Goal: Transaction & Acquisition: Purchase product/service

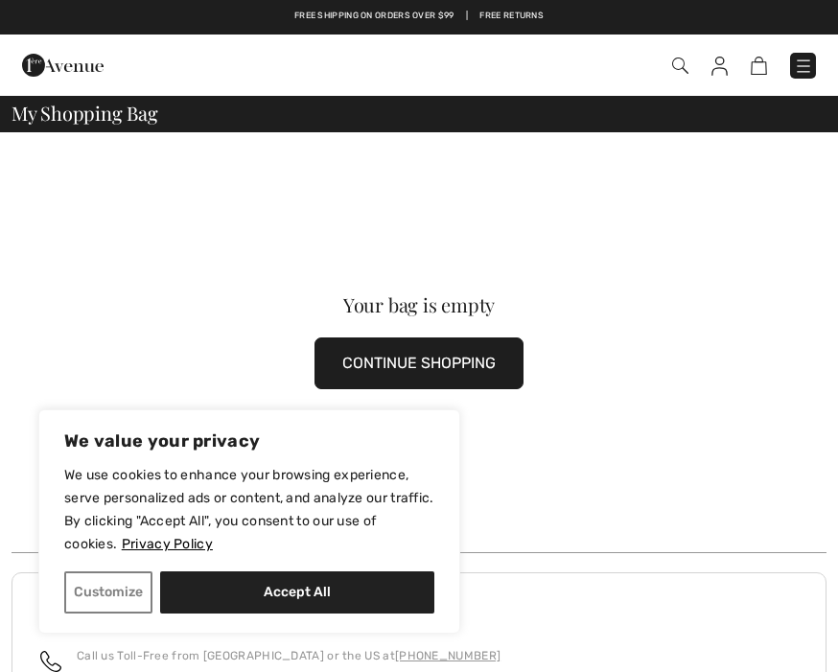
click at [272, 581] on button "Accept All" at bounding box center [297, 593] width 274 height 42
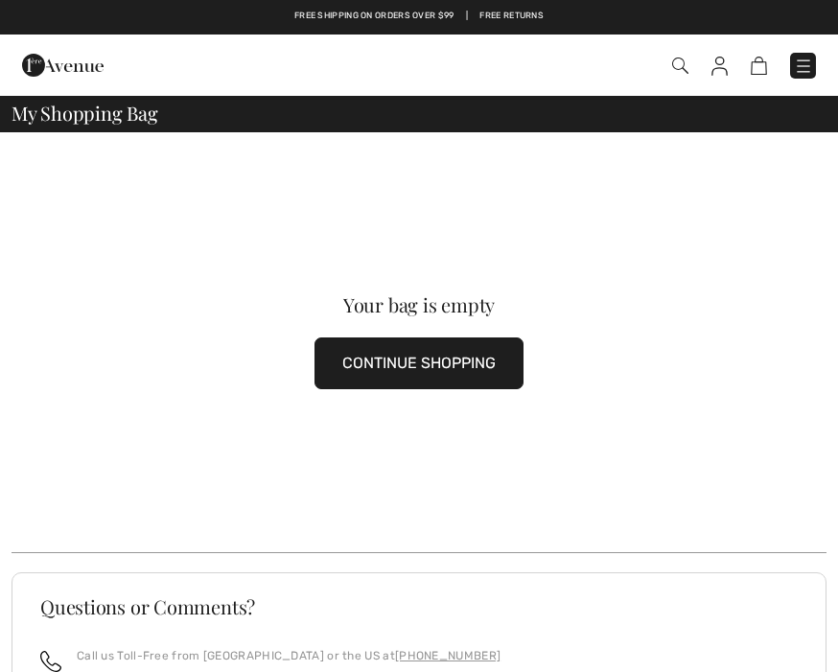
checkbox input "true"
click at [388, 362] on button "CONTINUE SHOPPING" at bounding box center [419, 364] width 209 height 52
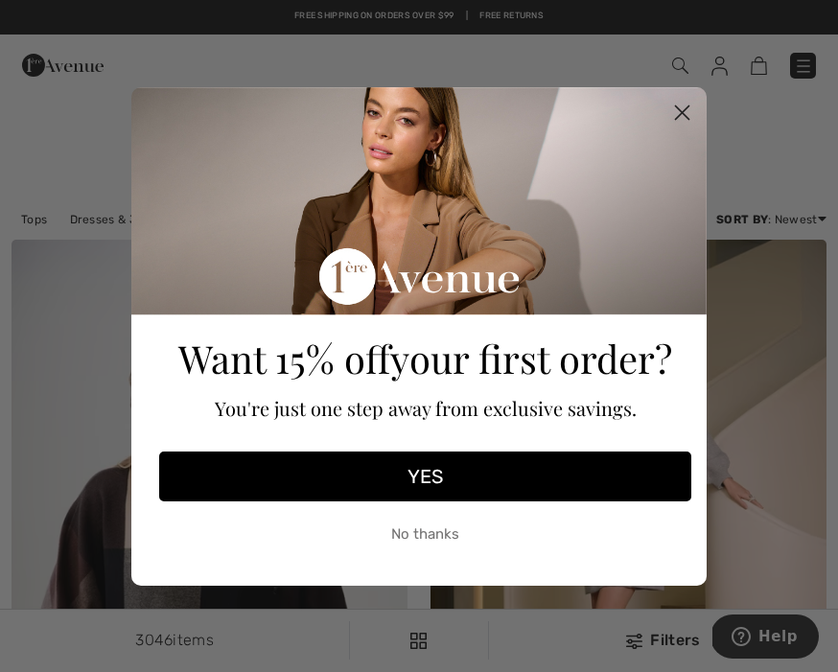
click at [686, 107] on circle "Close dialog" at bounding box center [683, 112] width 32 height 32
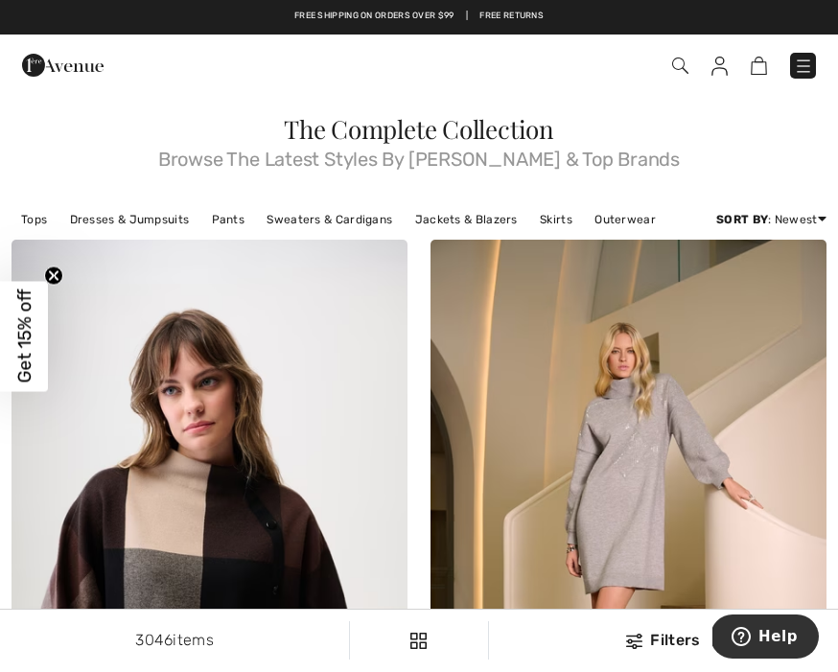
click at [674, 63] on img at bounding box center [680, 66] width 16 height 16
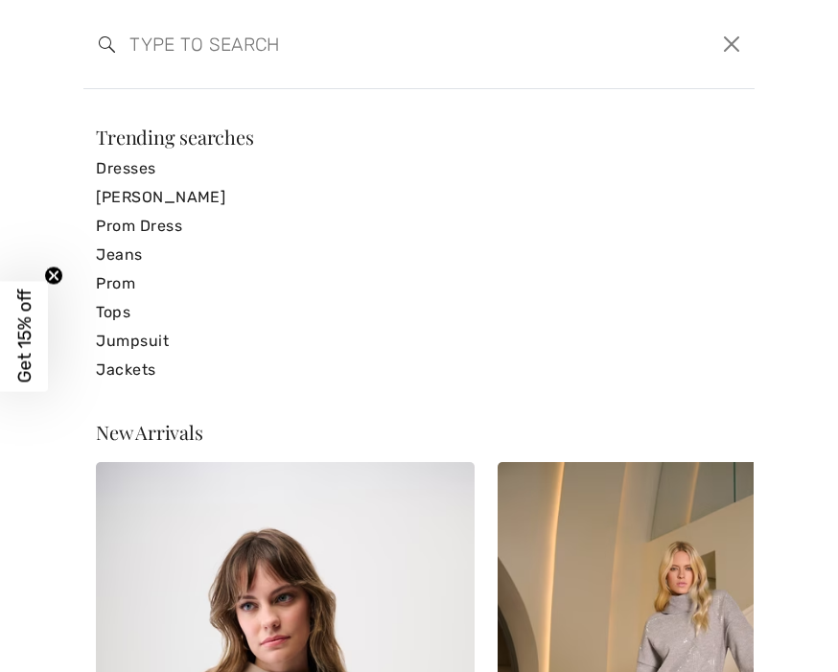
click at [160, 43] on input "search" at bounding box center [346, 44] width 463 height 58
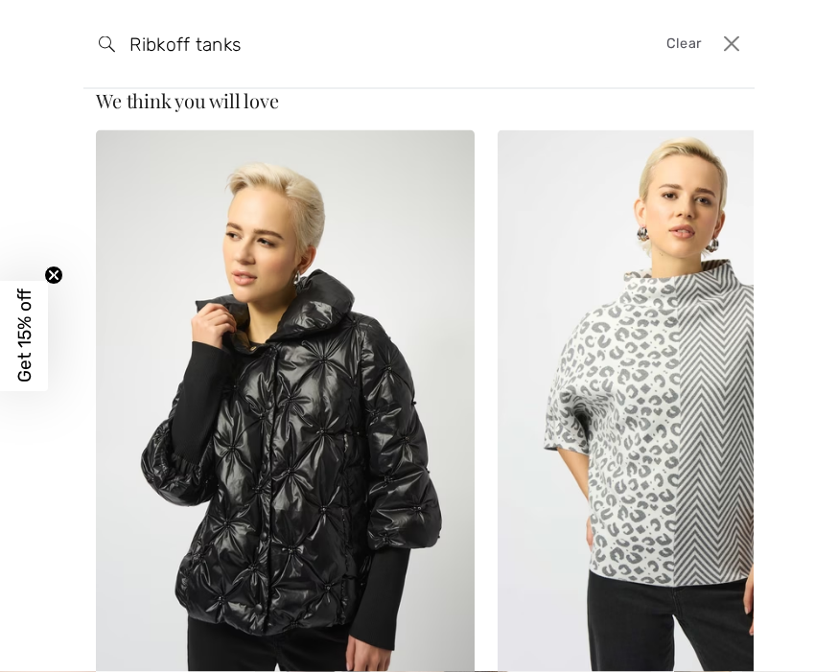
scroll to position [35, 0]
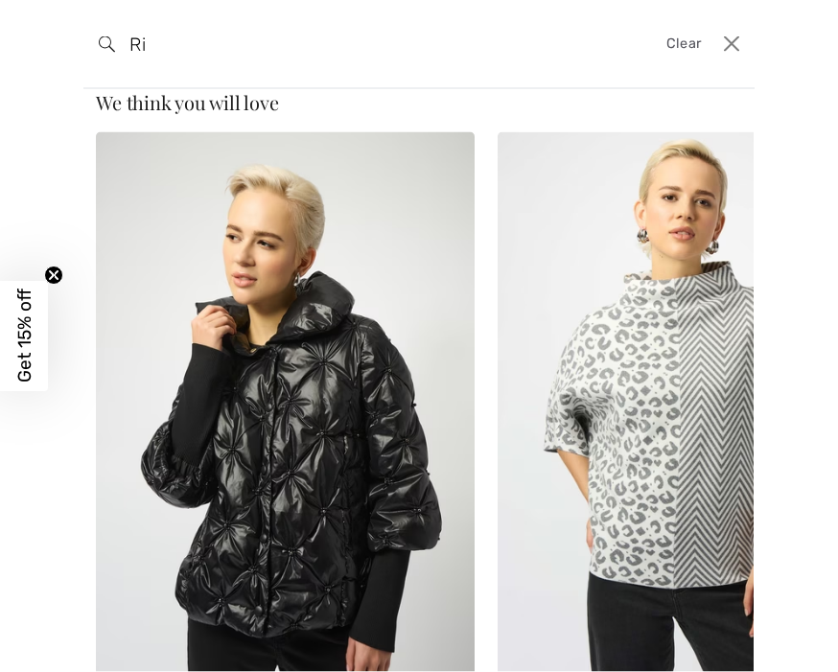
type input "R"
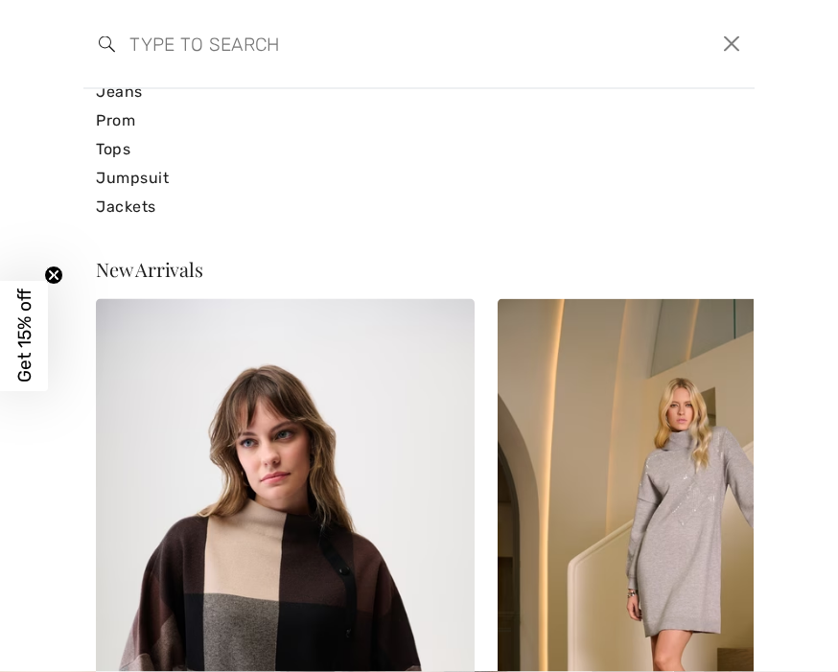
scroll to position [165, 0]
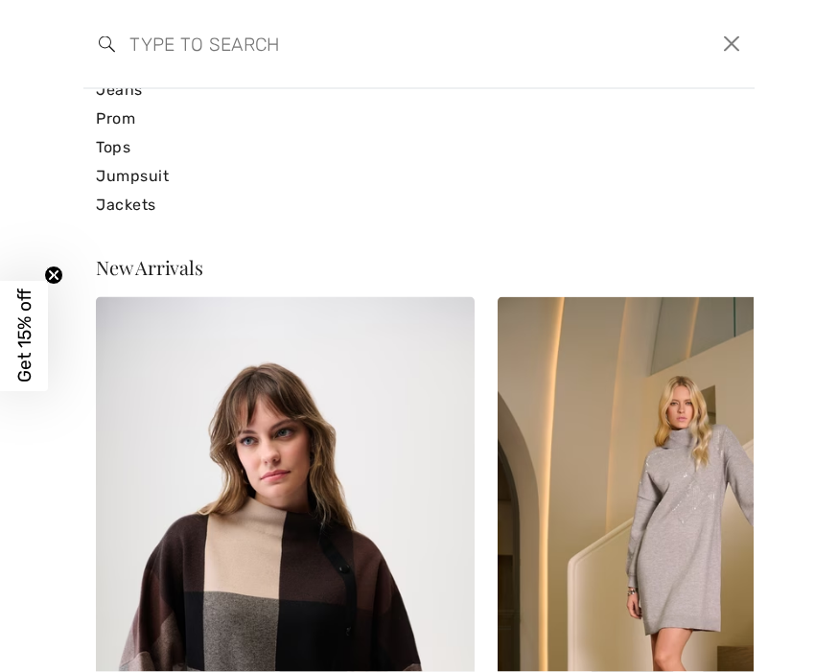
click at [110, 149] on link "Tops" at bounding box center [419, 147] width 646 height 29
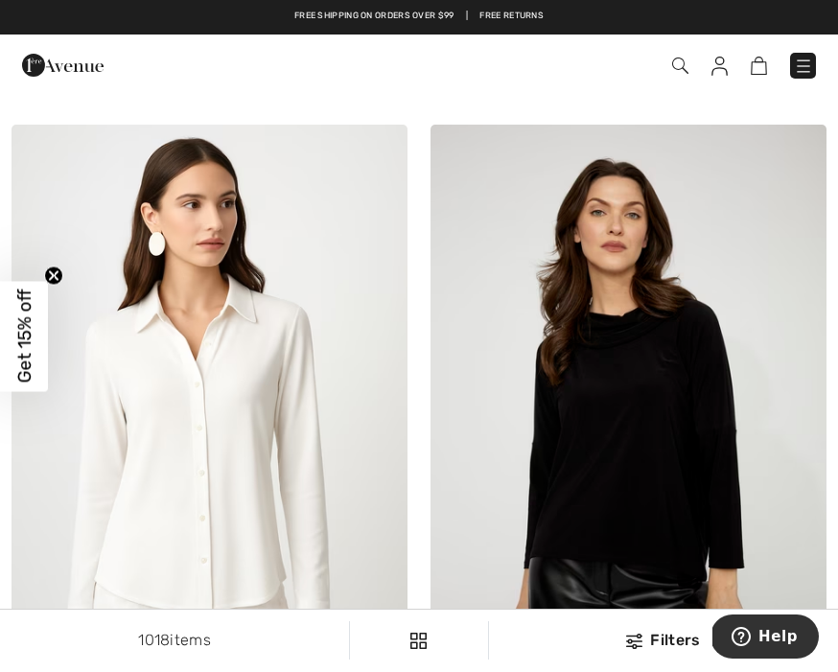
scroll to position [793, 0]
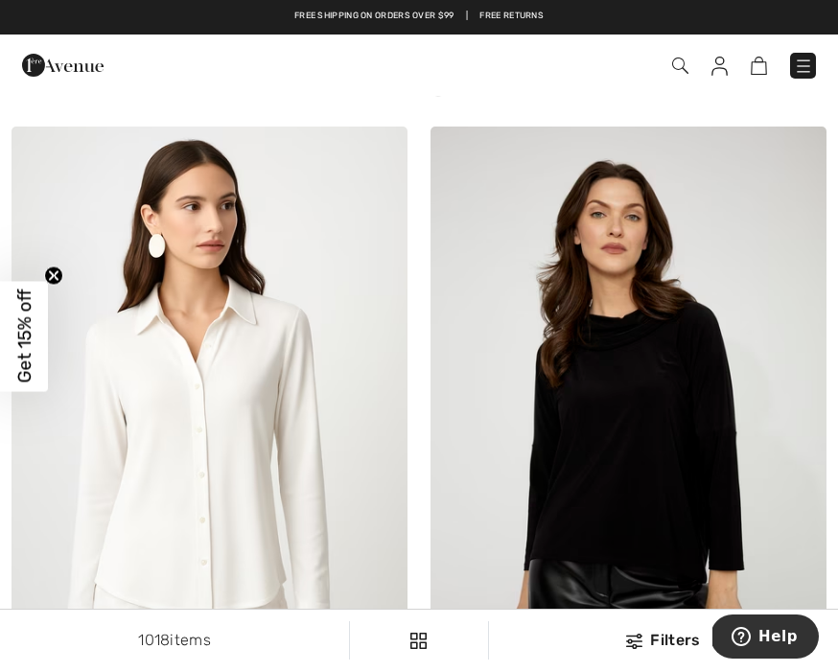
click at [623, 454] on img at bounding box center [629, 424] width 396 height 595
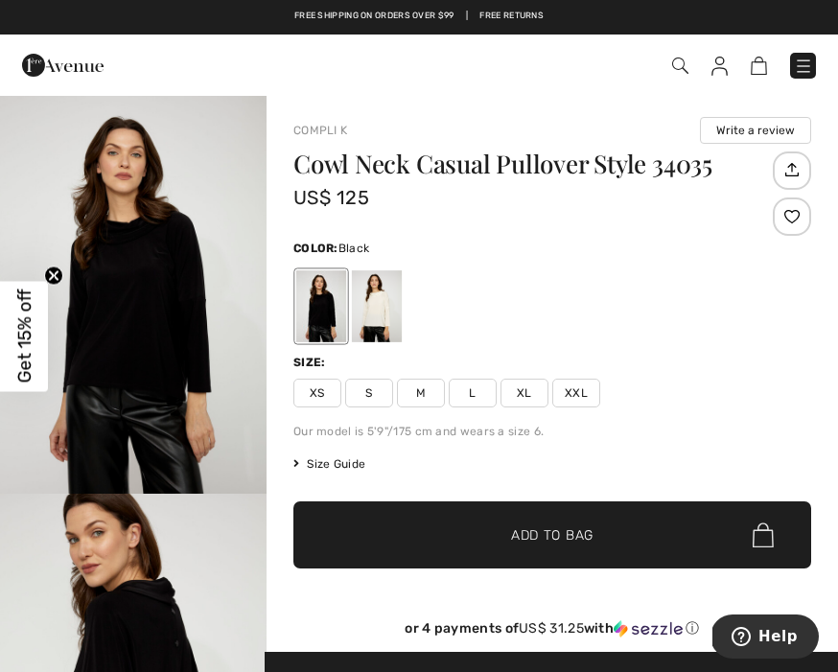
click at [323, 304] on div at bounding box center [321, 306] width 50 height 72
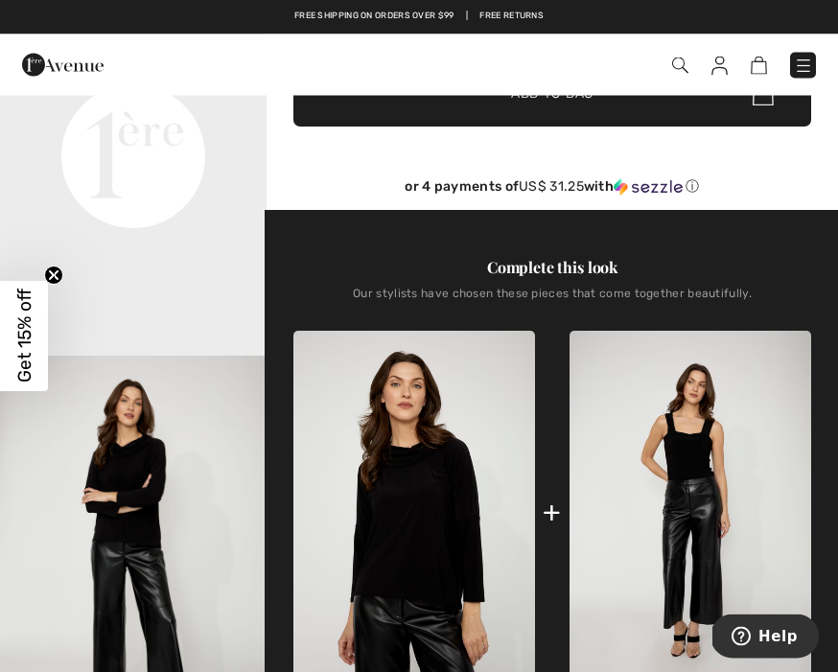
scroll to position [442, 0]
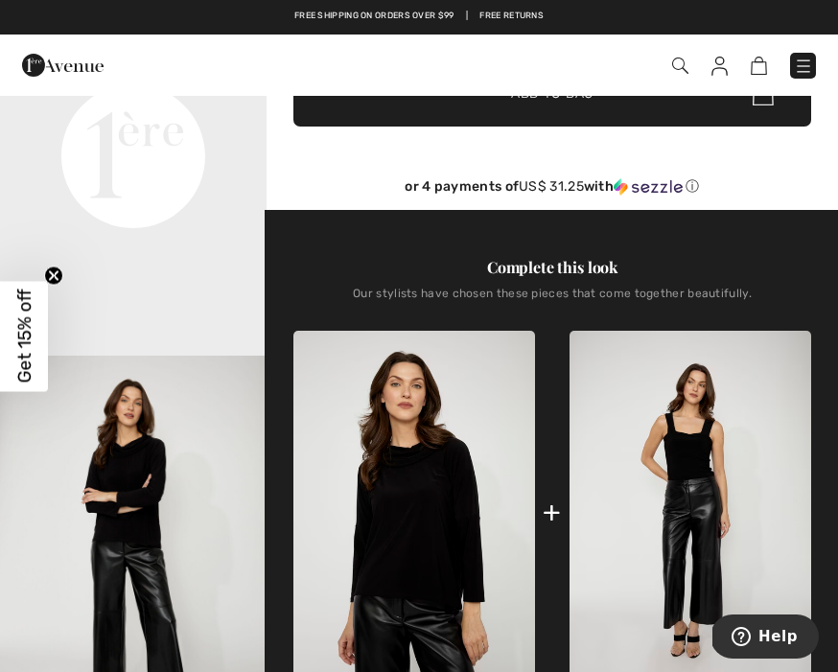
click at [118, 516] on img "3 / 4" at bounding box center [133, 556] width 267 height 400
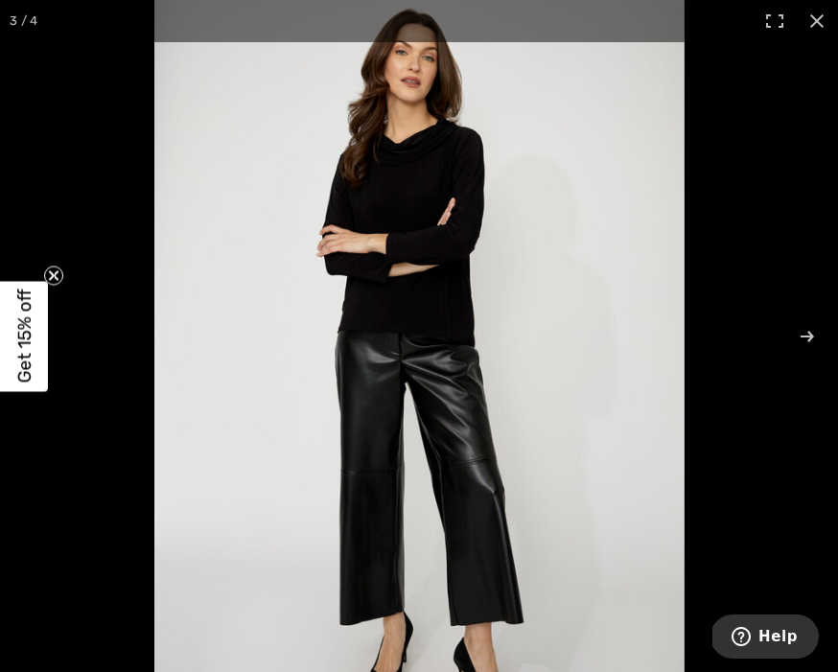
click at [56, 279] on icon "Close teaser" at bounding box center [54, 275] width 8 height 8
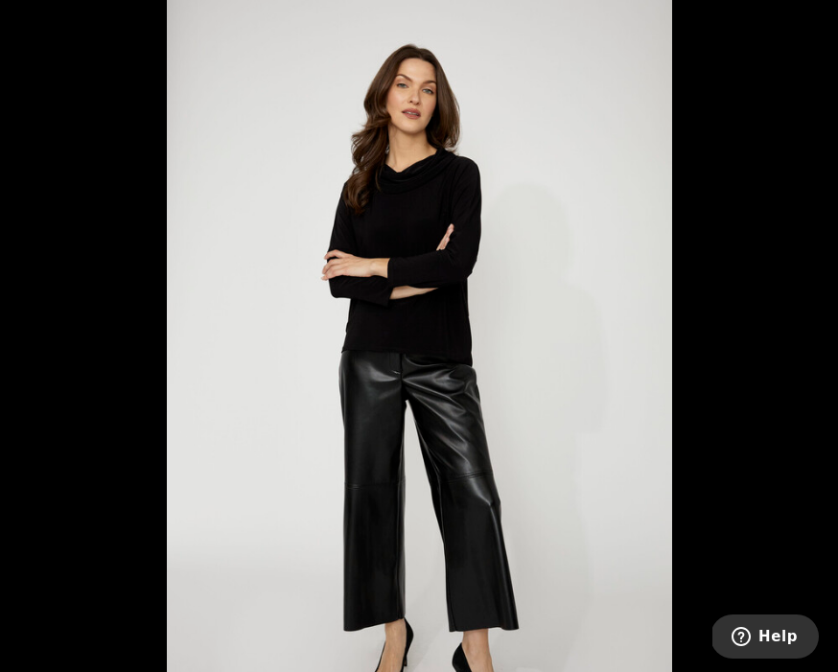
scroll to position [441, 0]
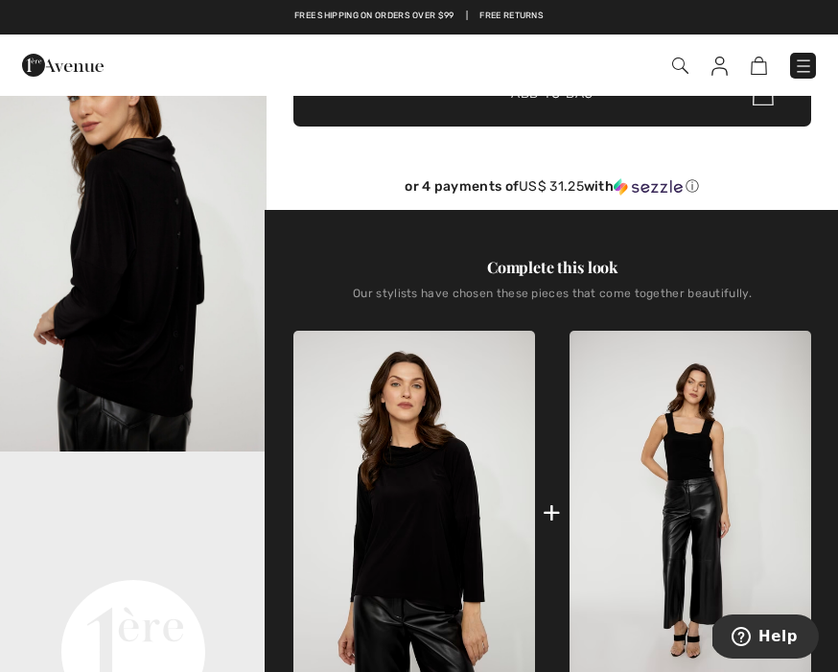
click at [133, 238] on img "2 / 4" at bounding box center [133, 252] width 267 height 400
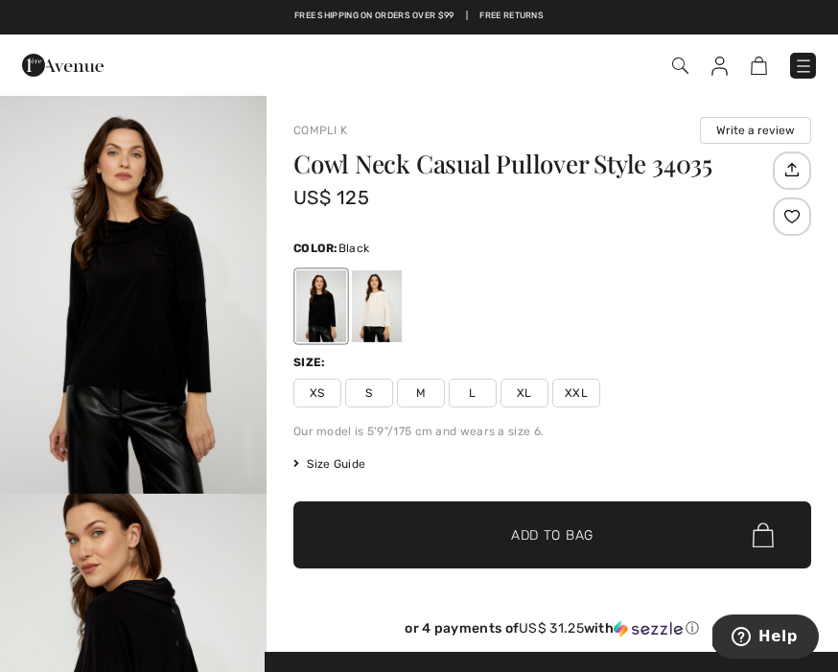
click at [329, 462] on span "Size Guide" at bounding box center [330, 464] width 72 height 17
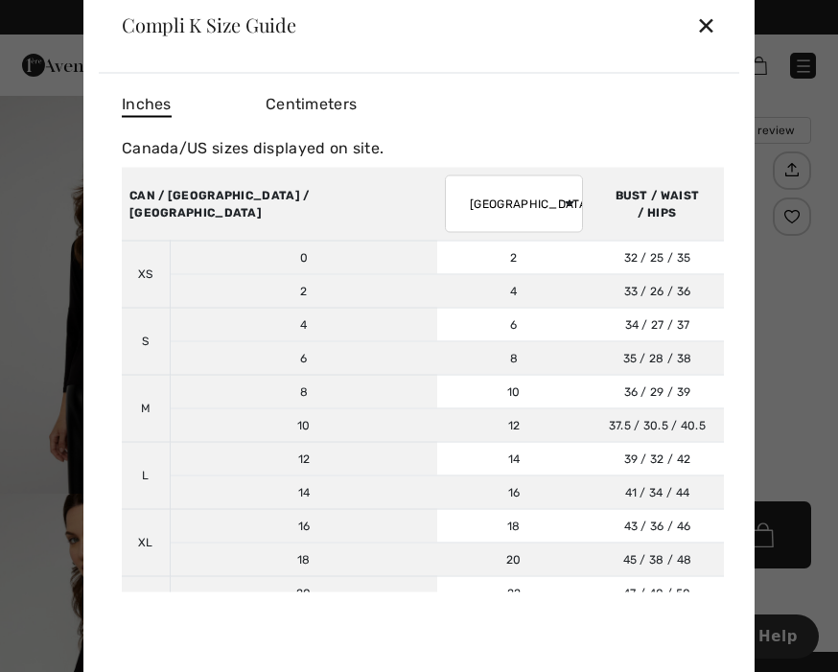
click at [715, 7] on div "✕" at bounding box center [706, 25] width 20 height 40
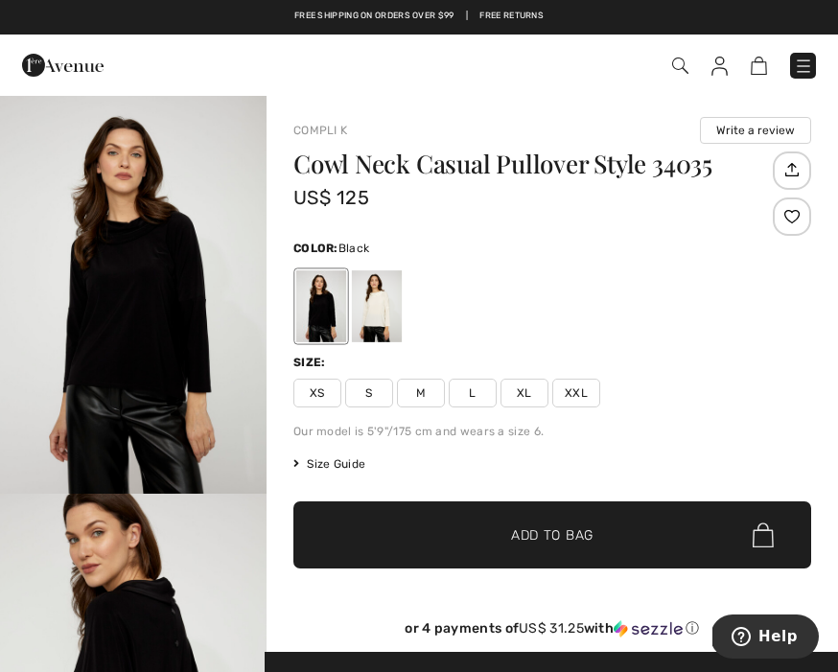
click at [421, 395] on span "M" at bounding box center [421, 393] width 48 height 29
click at [372, 309] on div at bounding box center [377, 306] width 50 height 72
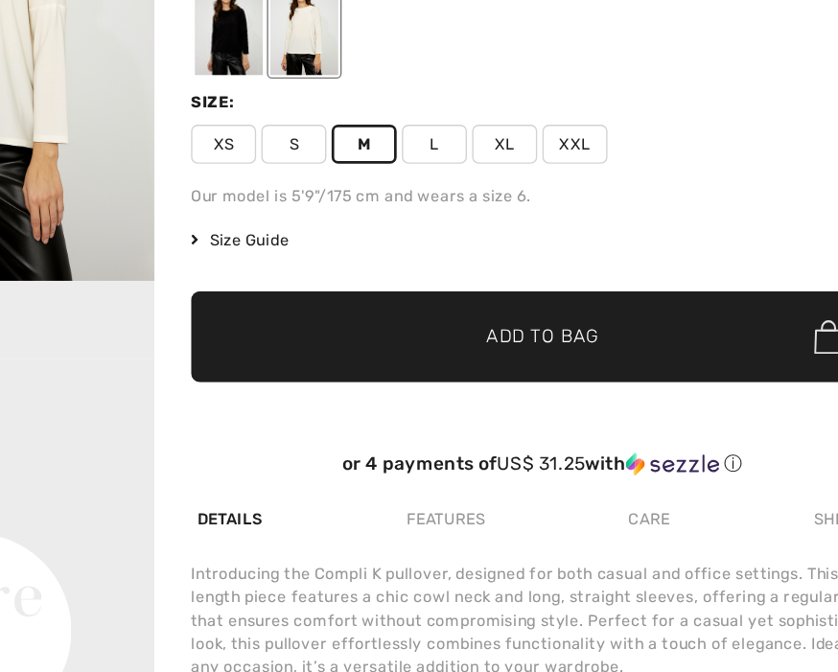
click at [511, 353] on span "Add to Bag" at bounding box center [552, 363] width 82 height 20
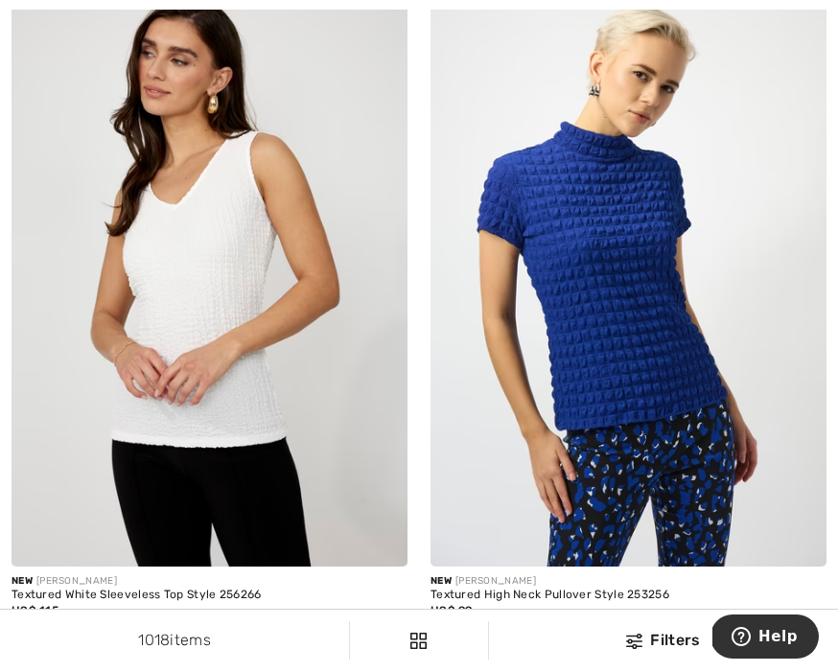
scroll to position [4504, 0]
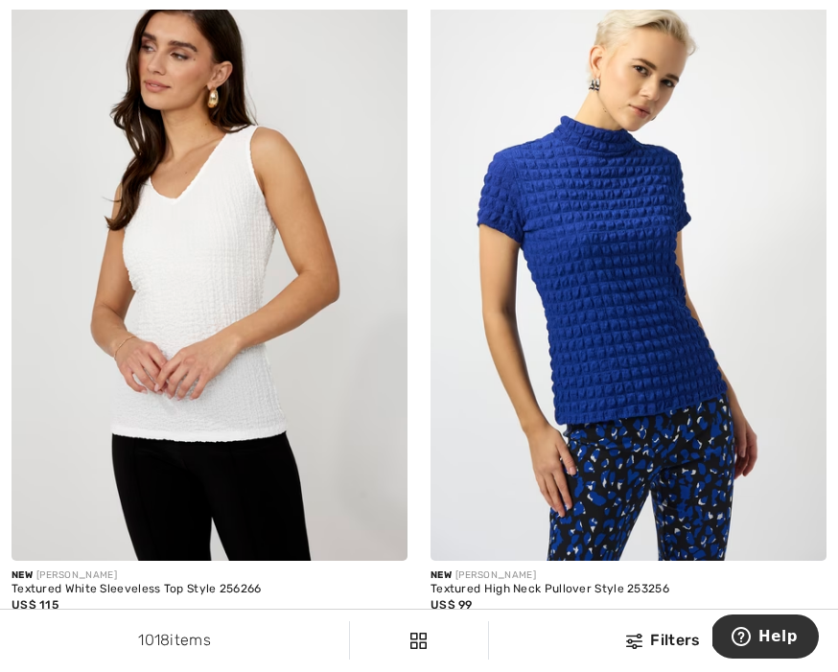
click at [188, 284] on img at bounding box center [210, 263] width 396 height 595
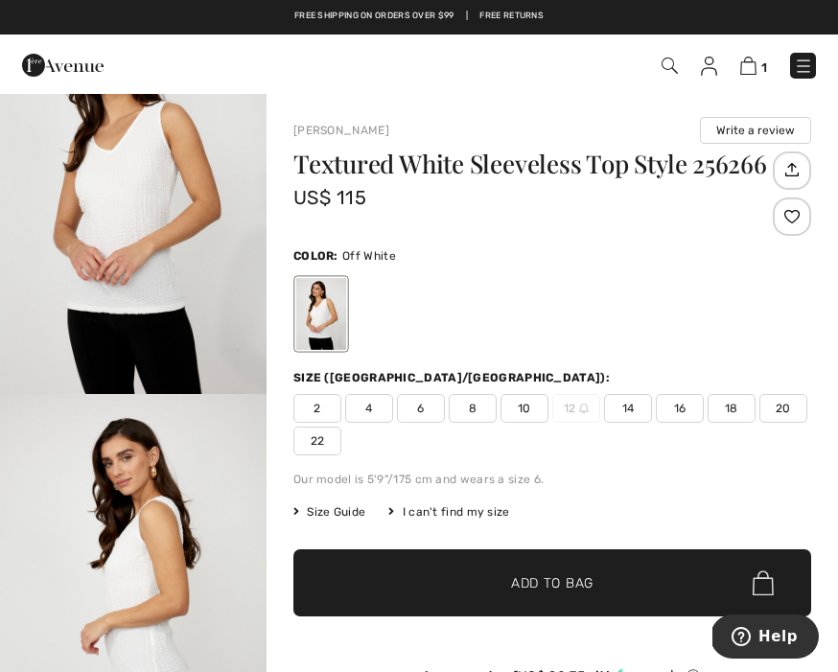
scroll to position [94, 0]
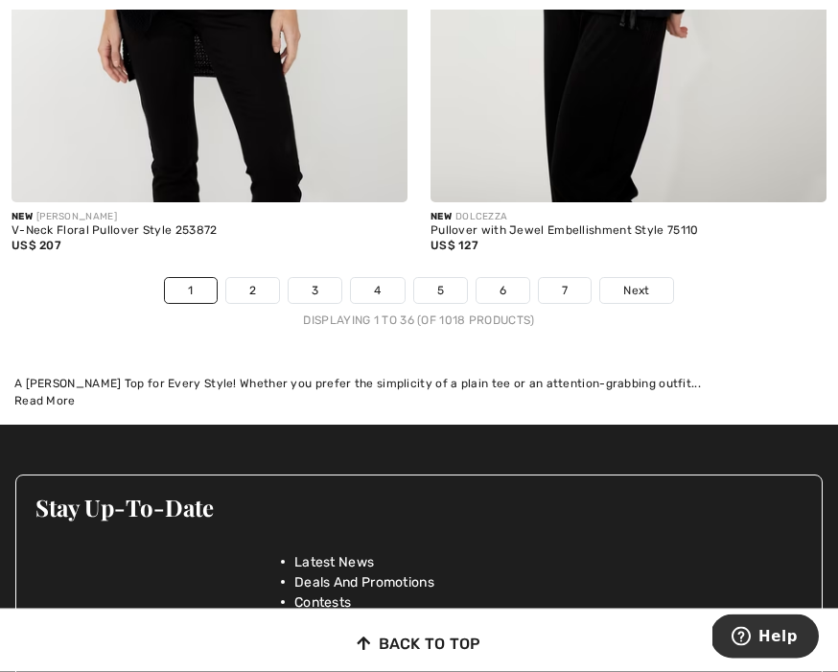
scroll to position [12589, 0]
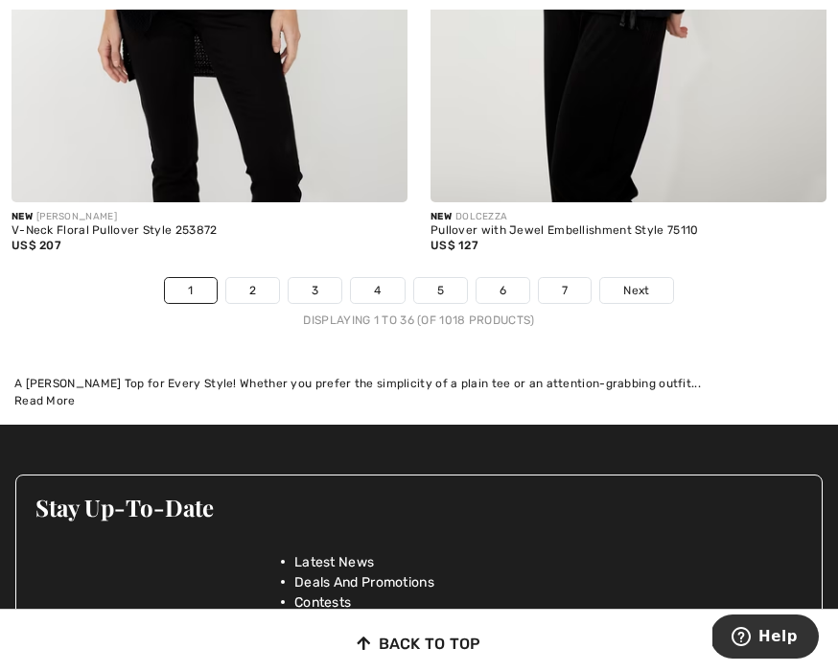
click at [642, 282] on span "Next" at bounding box center [636, 290] width 26 height 17
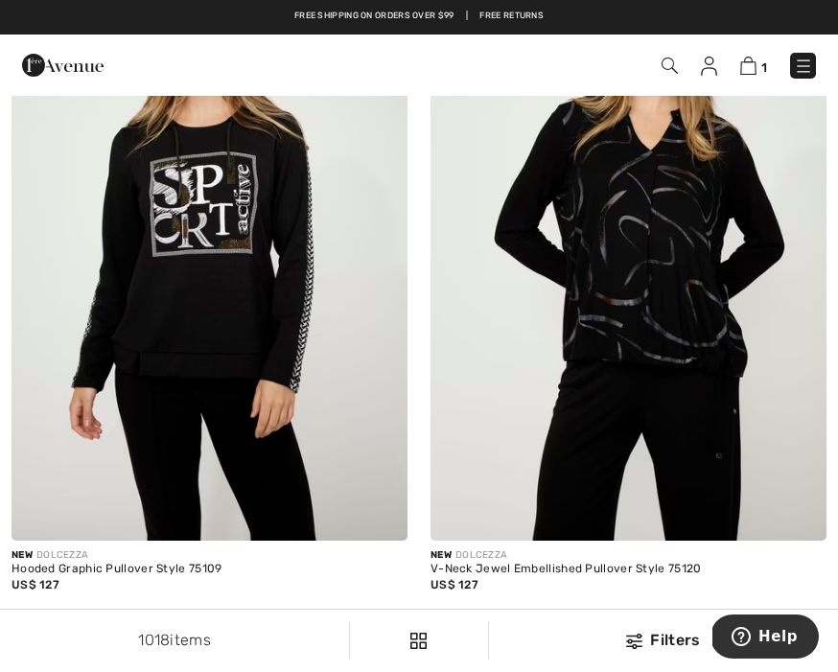
scroll to position [935, 0]
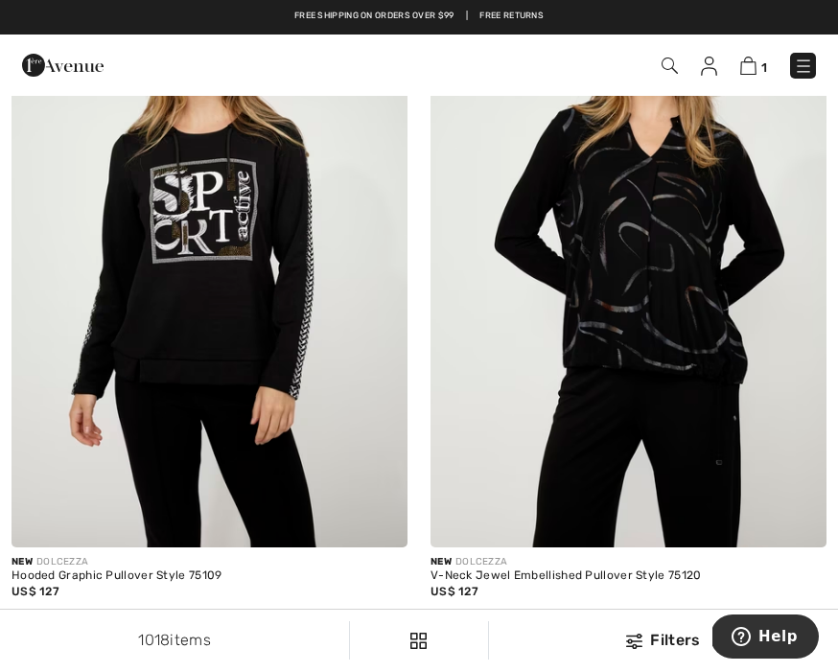
click at [627, 236] on img at bounding box center [629, 250] width 396 height 595
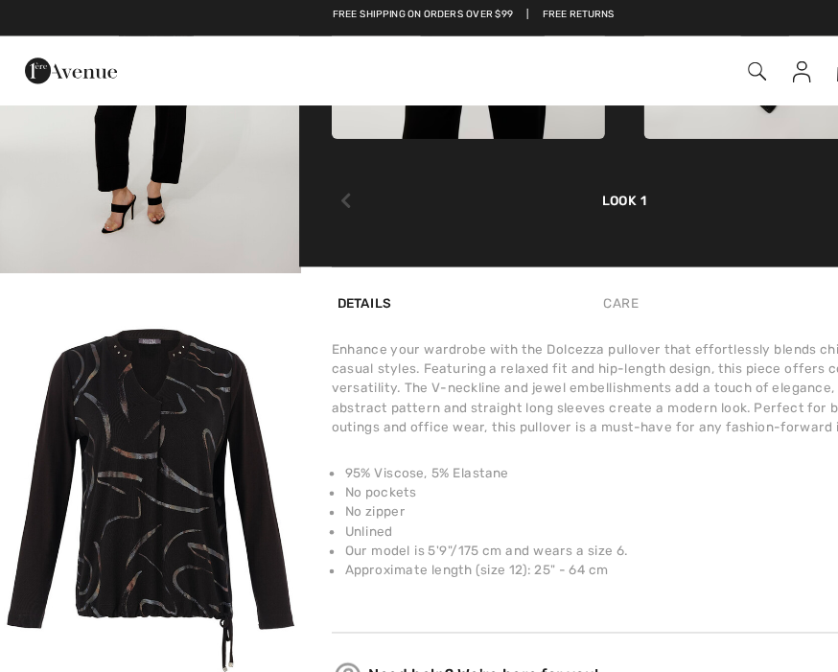
scroll to position [793, 0]
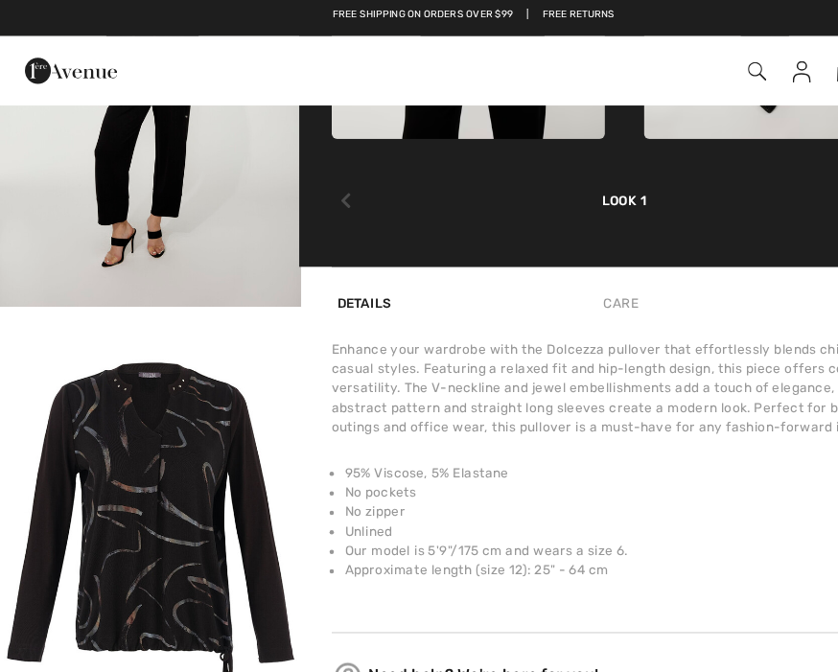
click at [127, 430] on img "5 / 5" at bounding box center [133, 474] width 267 height 400
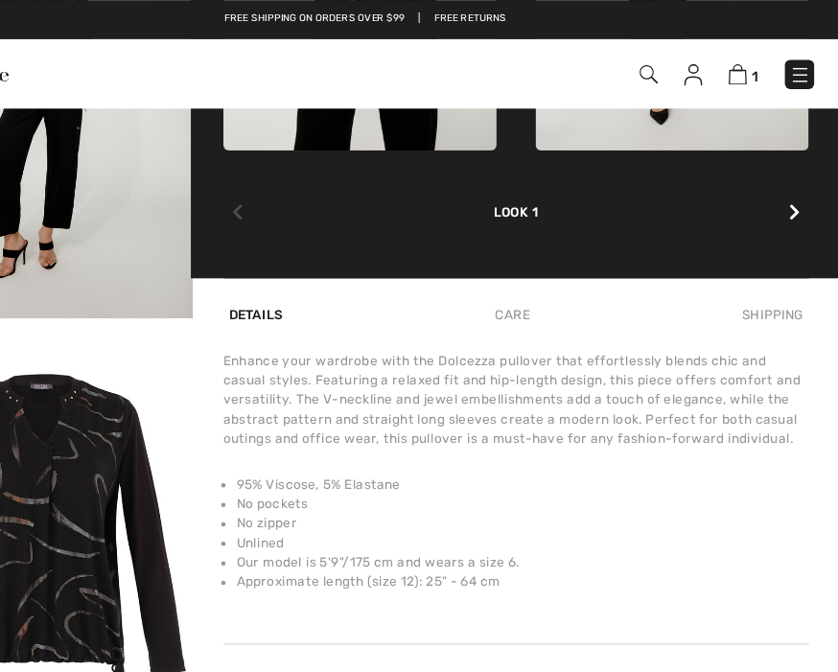
scroll to position [1016, 0]
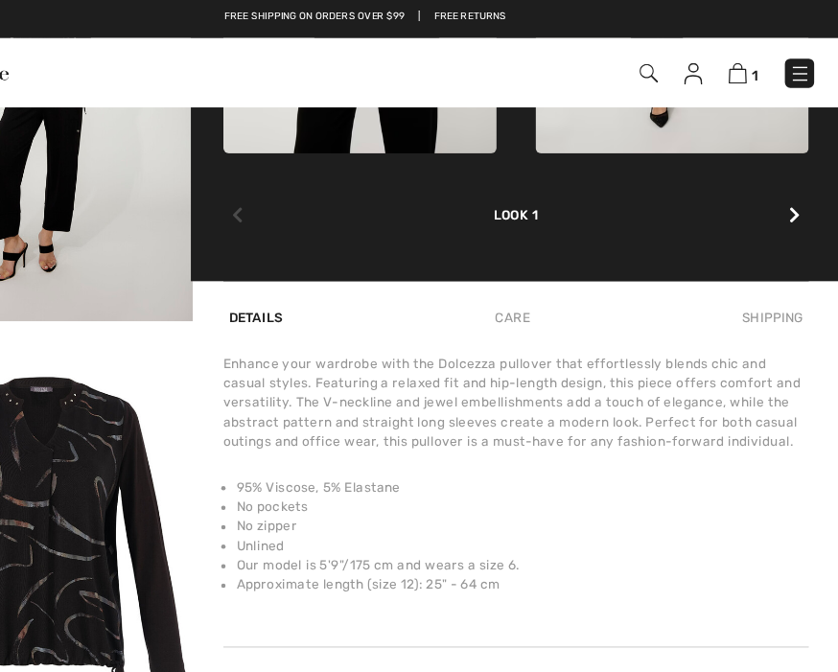
click at [529, 287] on div "Care" at bounding box center [549, 282] width 40 height 35
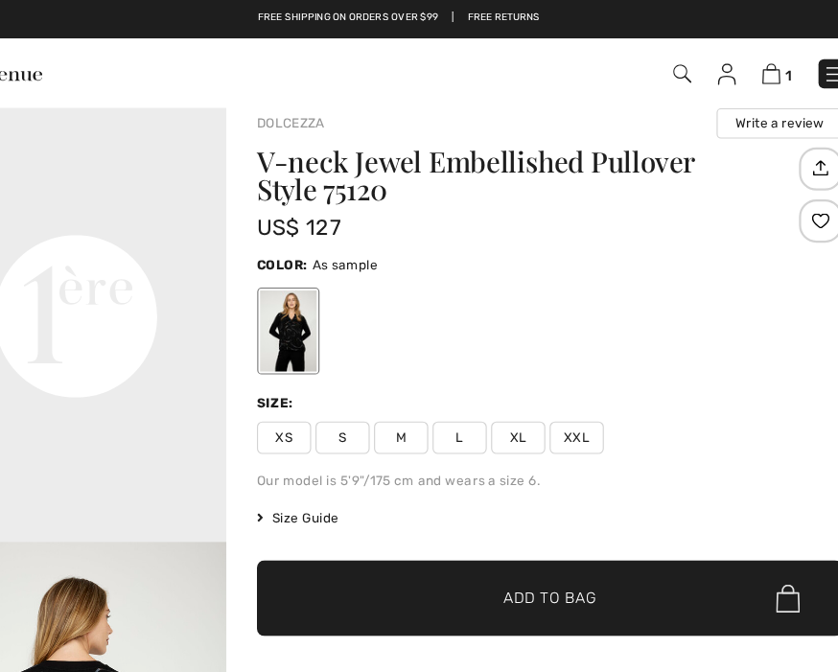
scroll to position [0, 0]
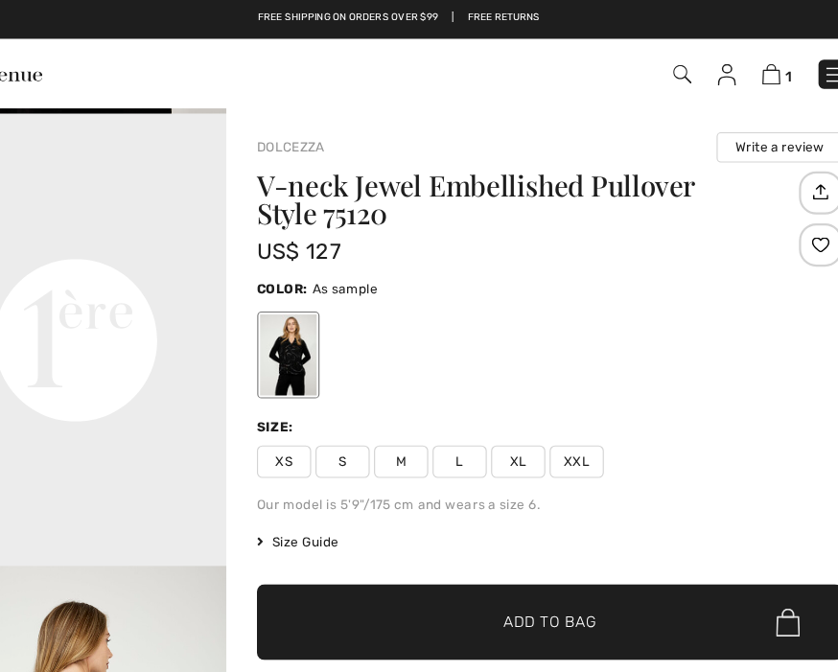
click at [294, 479] on span "Size Guide" at bounding box center [330, 479] width 72 height 17
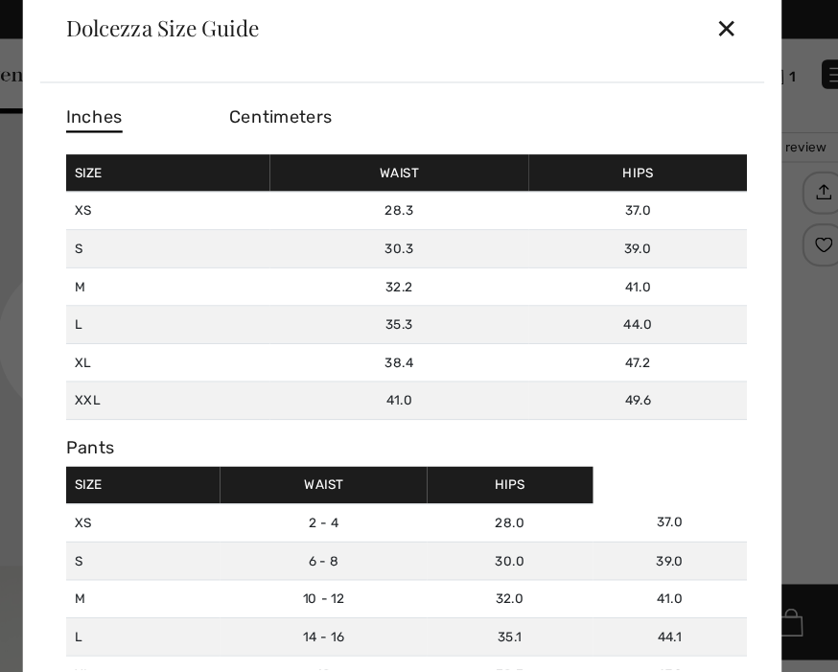
click at [696, 26] on div "✕" at bounding box center [706, 25] width 20 height 40
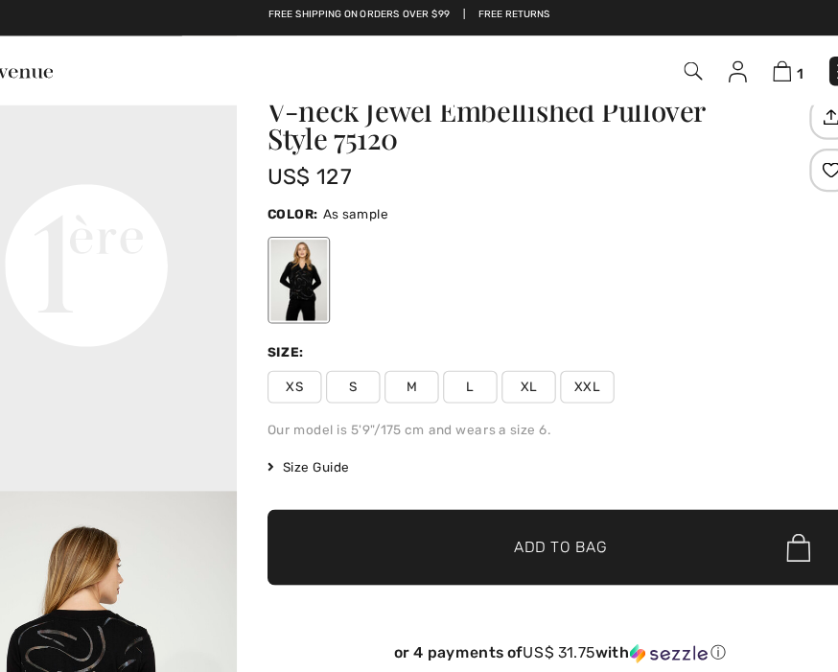
scroll to position [68, 0]
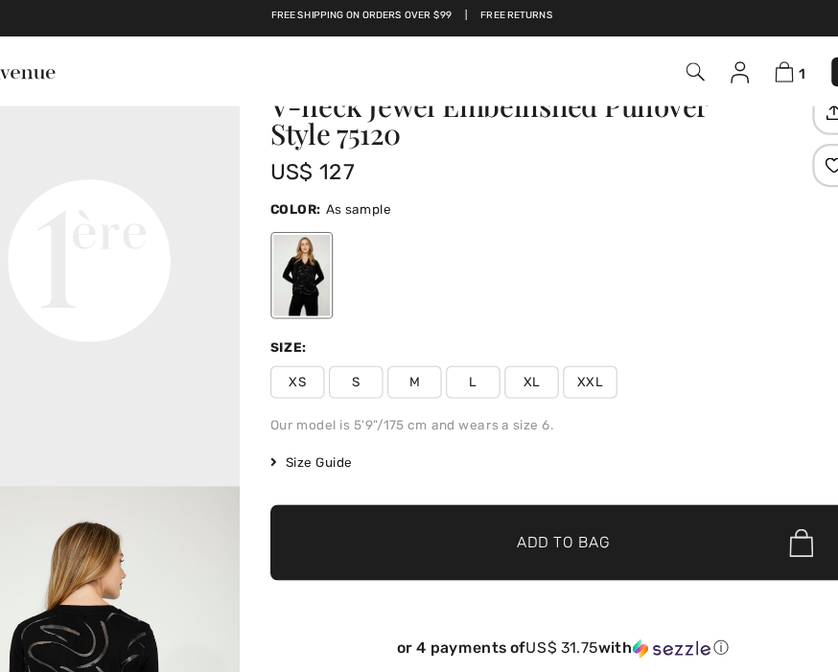
click at [294, 411] on span "Size Guide" at bounding box center [330, 411] width 72 height 17
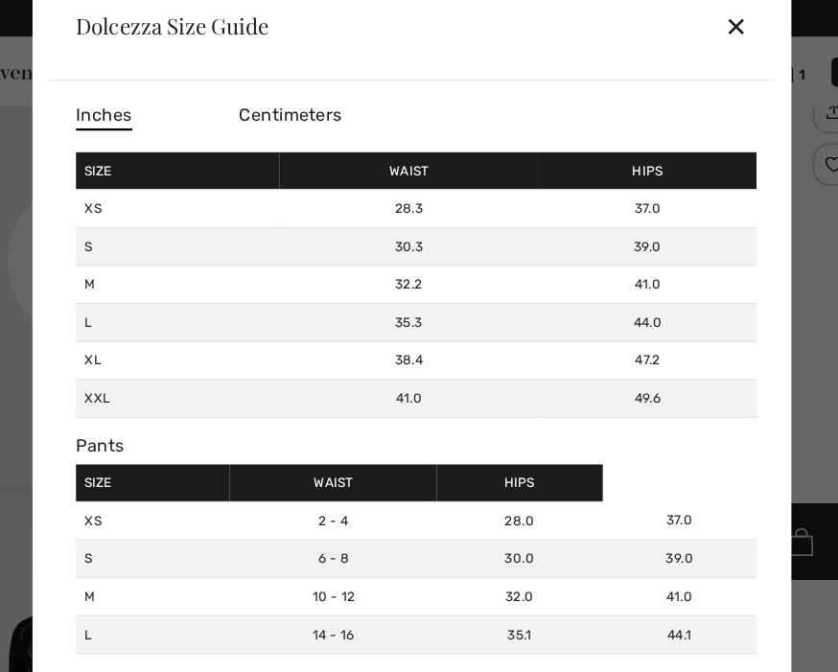
click at [696, 29] on div "✕" at bounding box center [706, 25] width 20 height 40
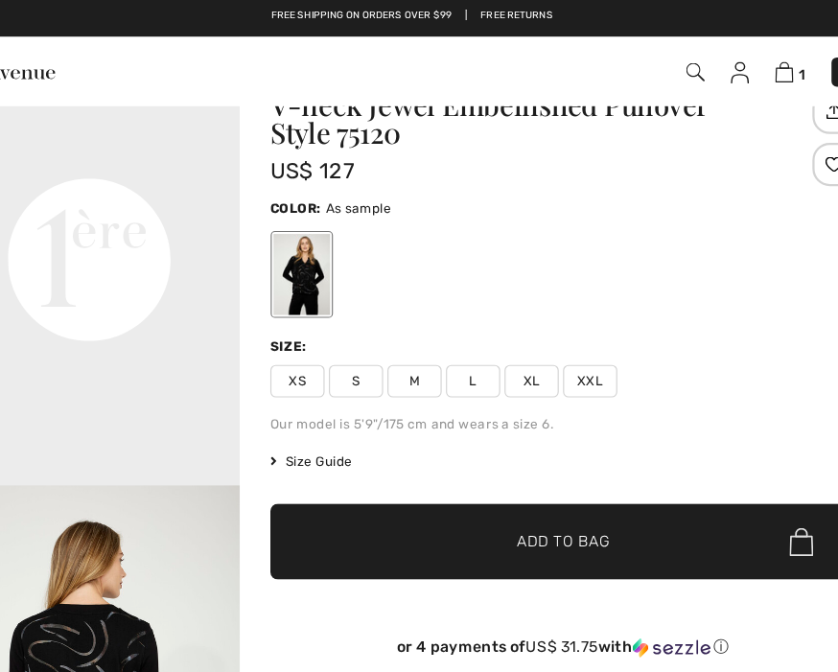
click at [397, 345] on span "M" at bounding box center [421, 339] width 48 height 29
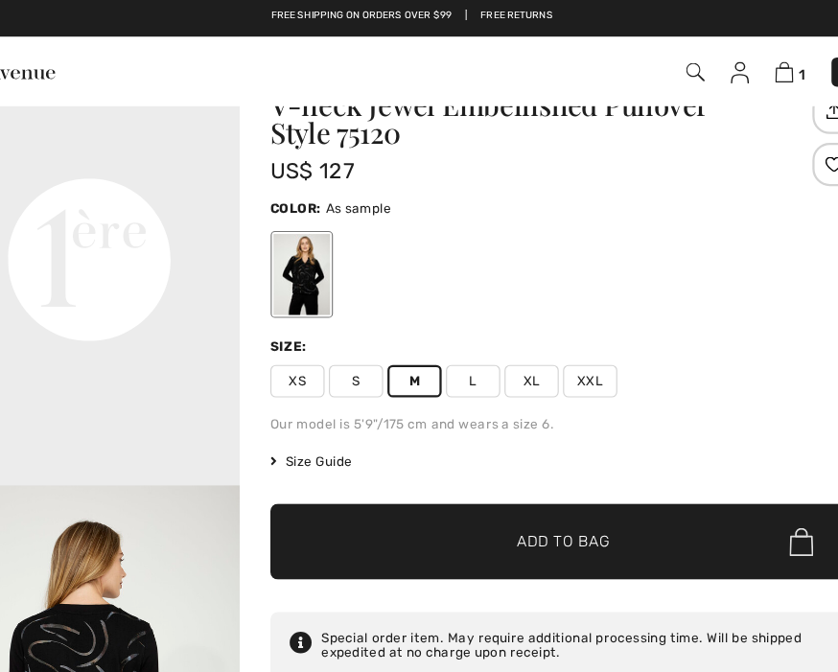
click at [511, 472] on span "Add to Bag" at bounding box center [552, 482] width 82 height 20
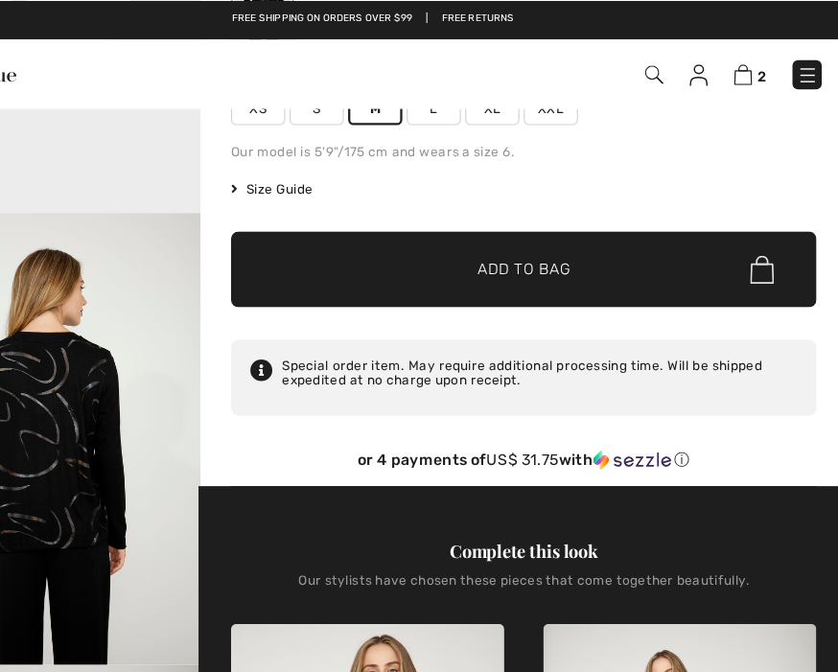
scroll to position [0, 0]
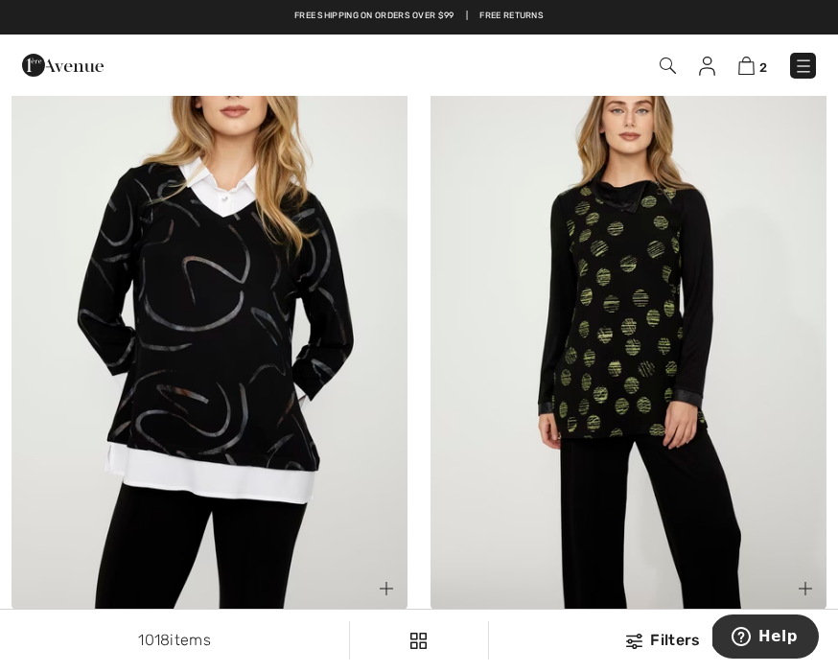
scroll to position [1541, 0]
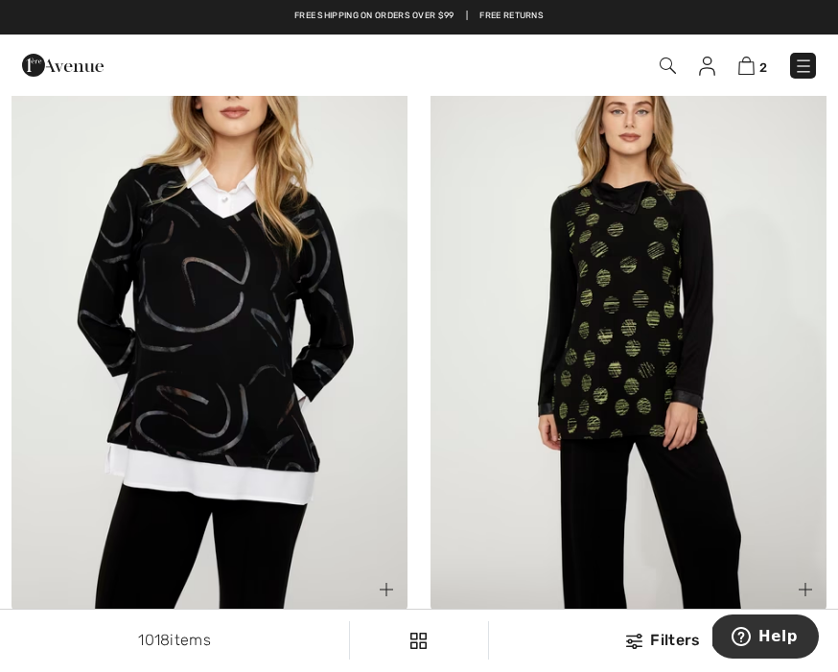
click at [618, 286] on img at bounding box center [629, 314] width 396 height 595
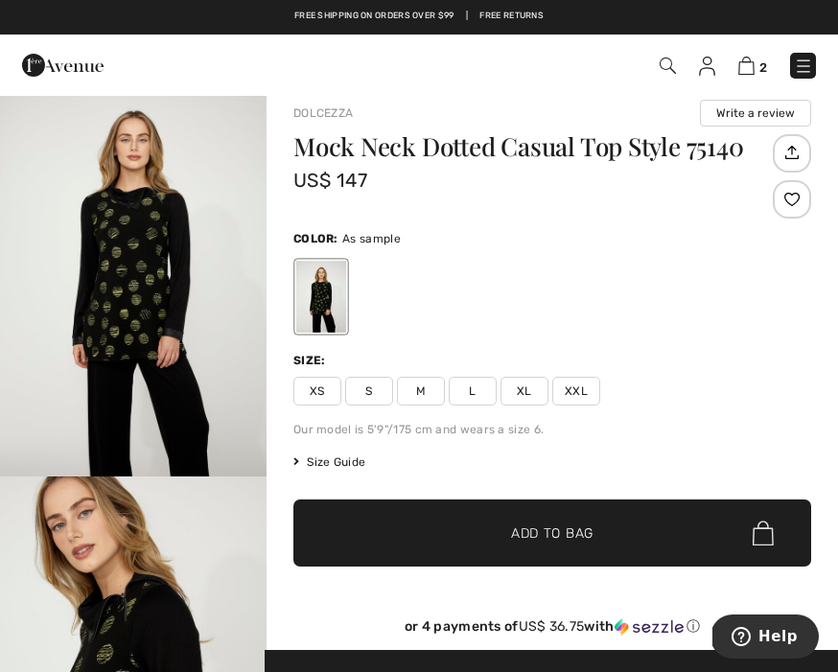
click at [126, 279] on img "1 / 4" at bounding box center [133, 277] width 267 height 400
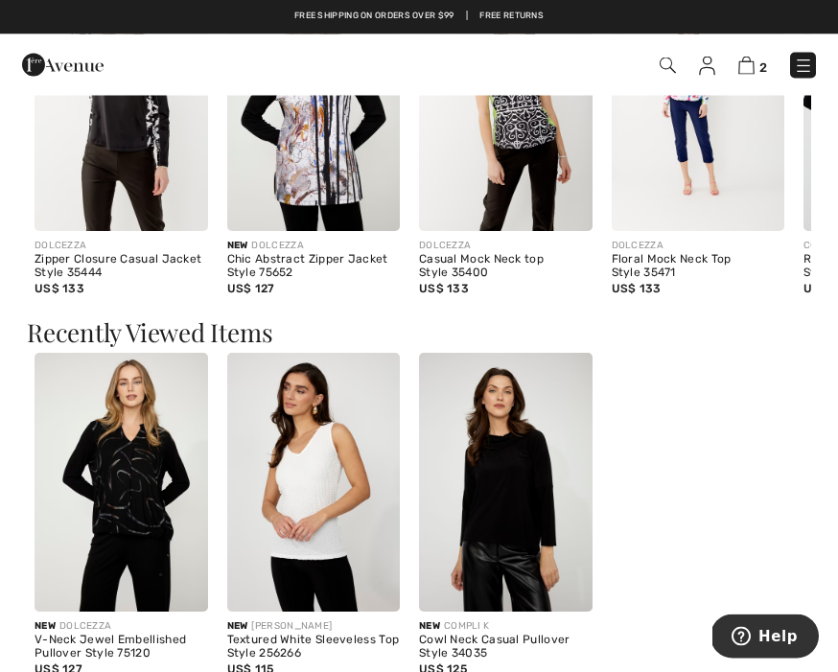
scroll to position [2065, 0]
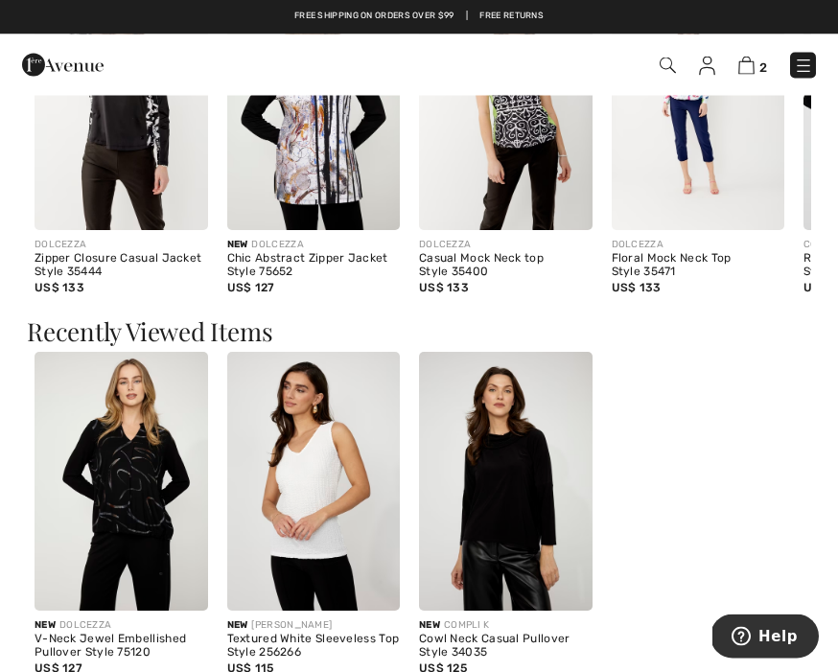
click at [297, 502] on img at bounding box center [314, 483] width 174 height 260
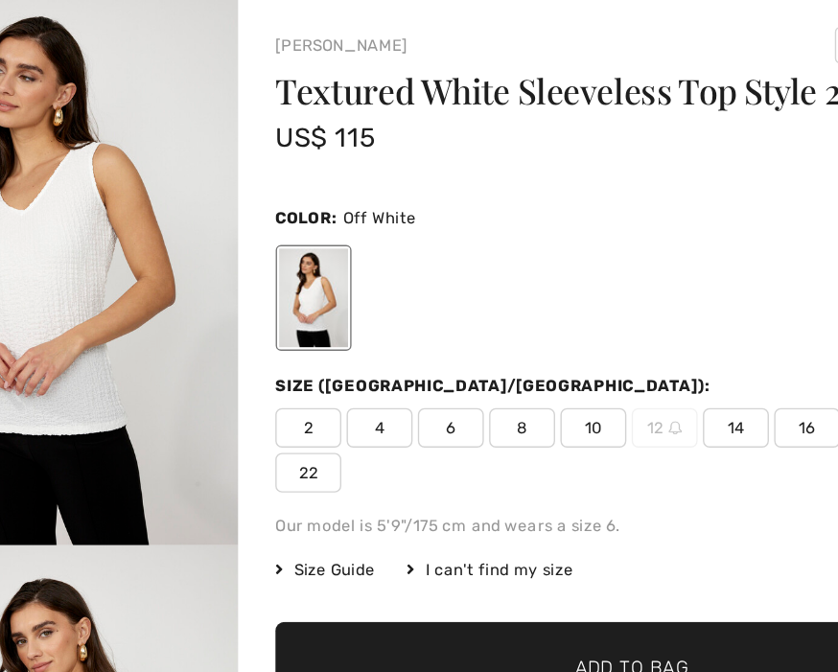
click at [294, 504] on span "Size Guide" at bounding box center [330, 512] width 72 height 17
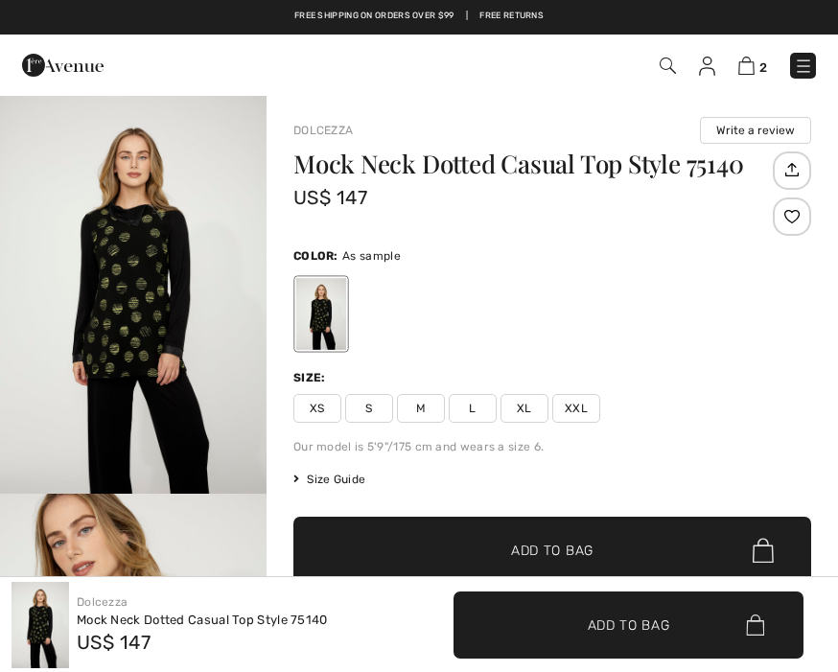
checkbox input "true"
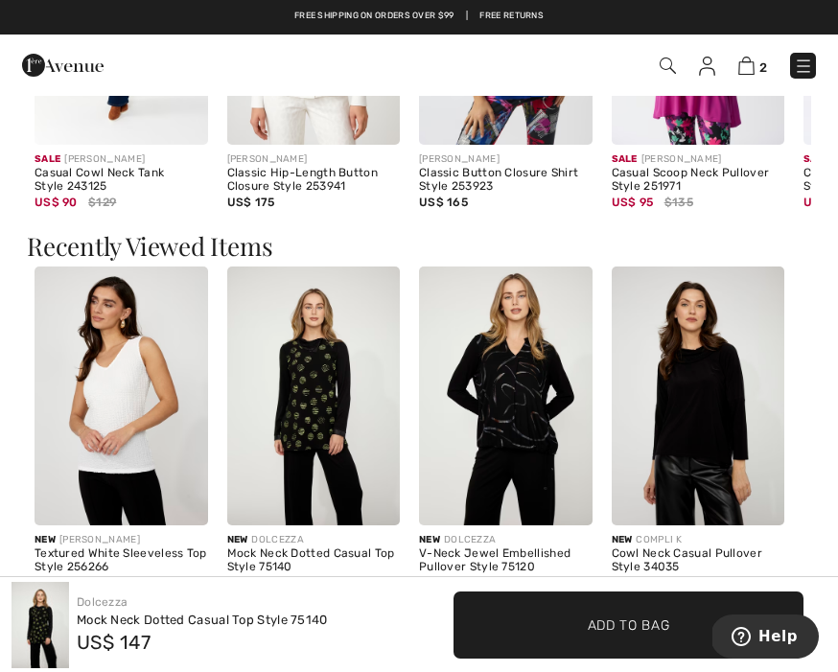
click at [107, 411] on img at bounding box center [122, 397] width 174 height 260
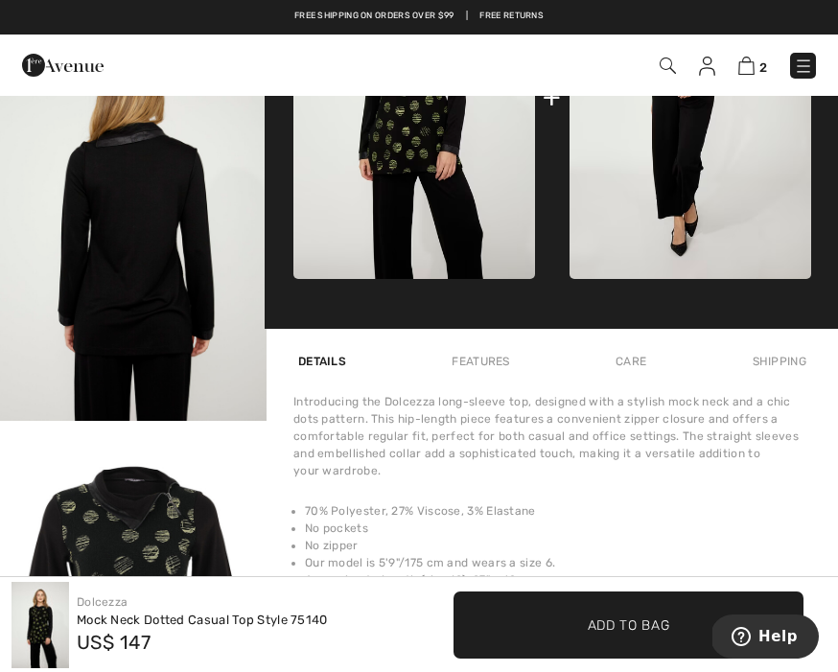
scroll to position [868, 0]
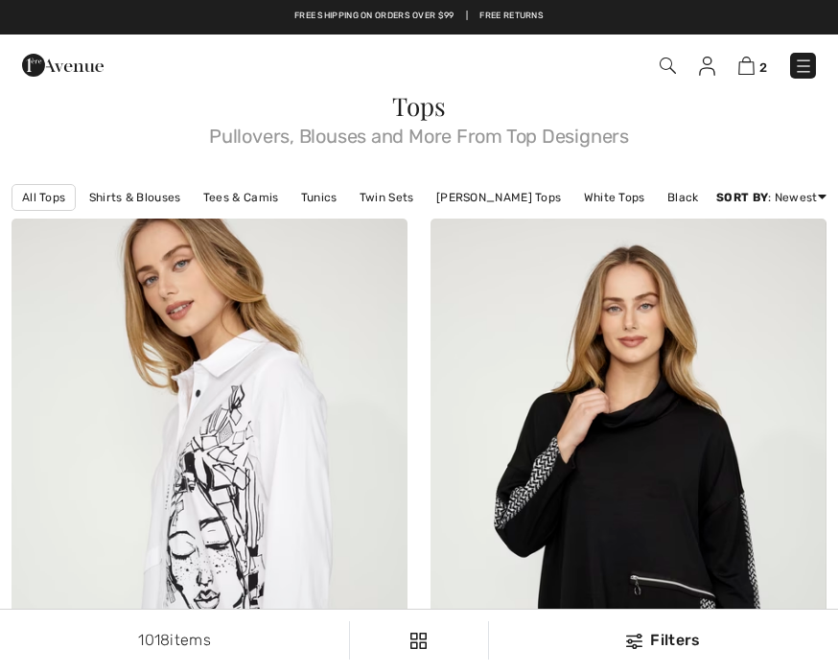
checkbox input "true"
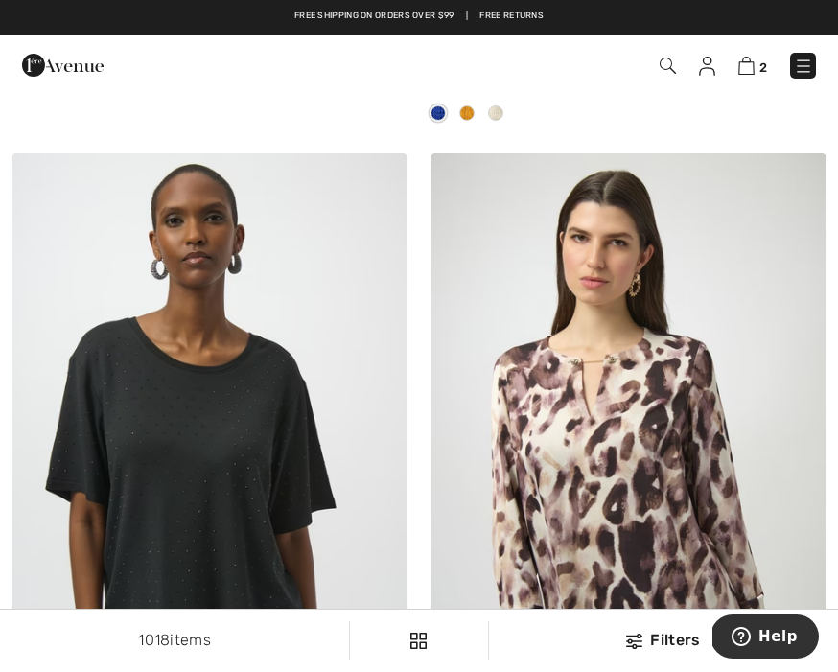
scroll to position [5018, 0]
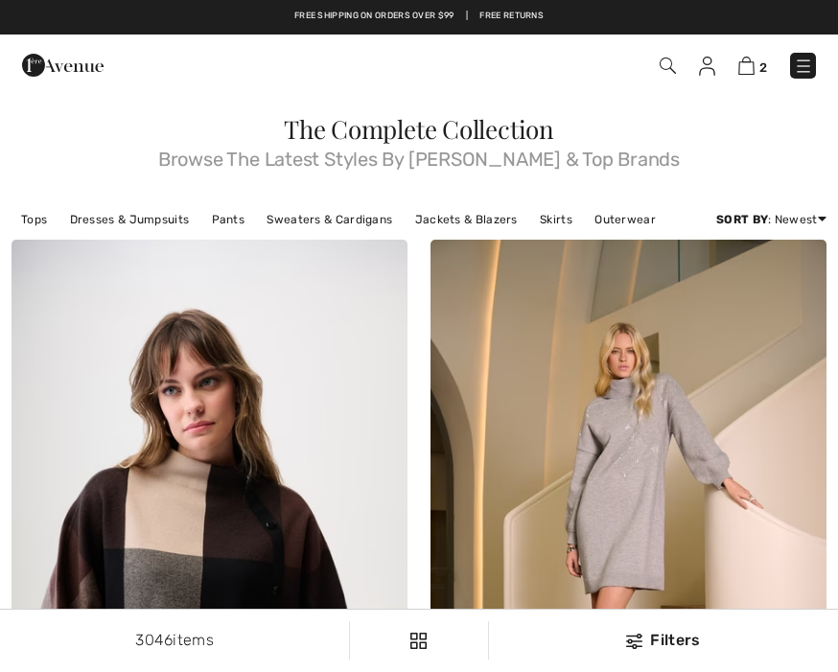
scroll to position [8, 0]
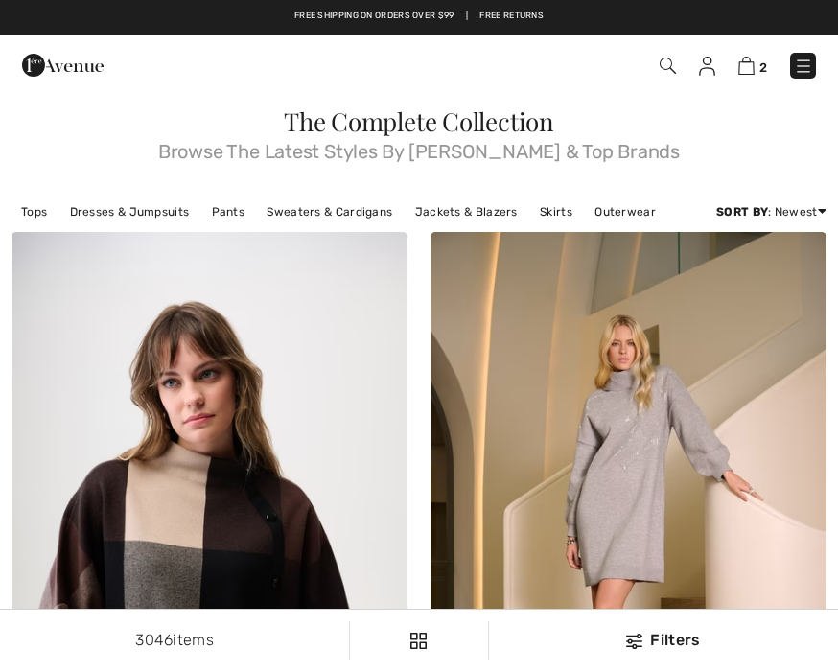
checkbox input "true"
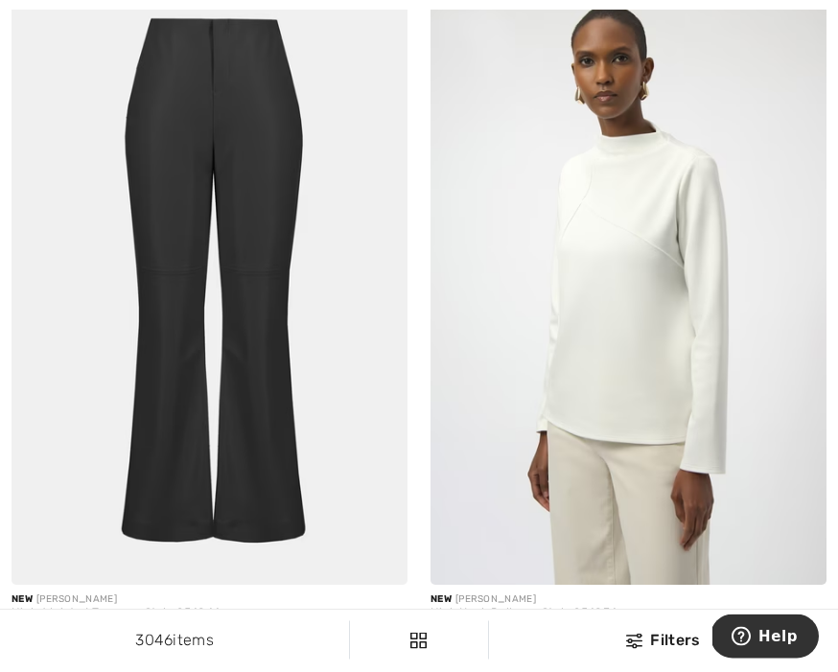
scroll to position [2290, 0]
click at [627, 295] on img at bounding box center [629, 288] width 396 height 595
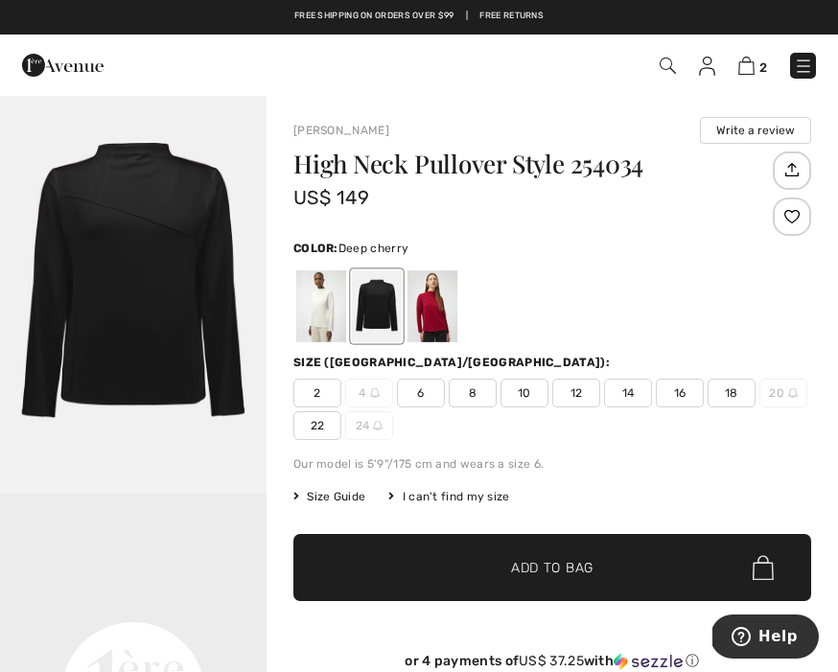
click at [427, 301] on div at bounding box center [433, 306] width 50 height 72
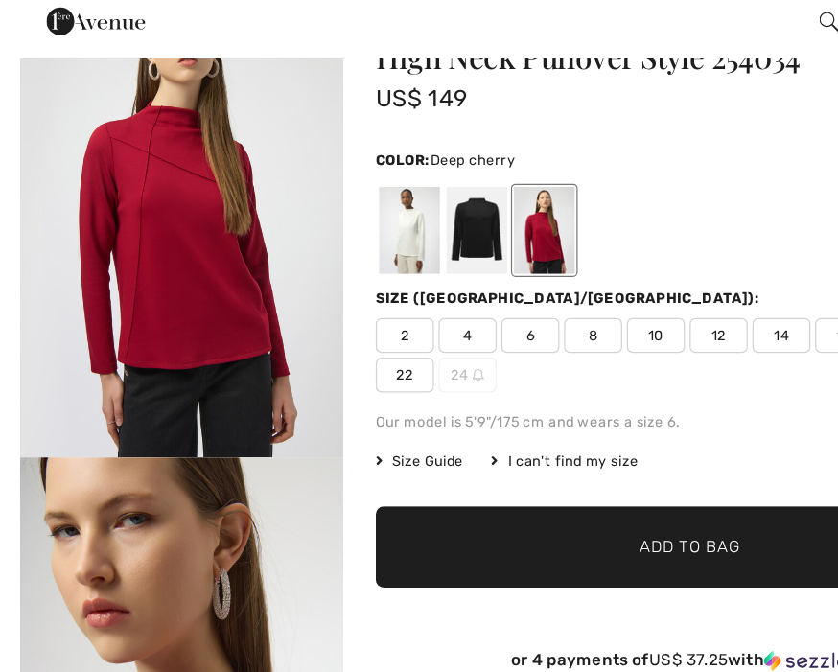
scroll to position [69, 0]
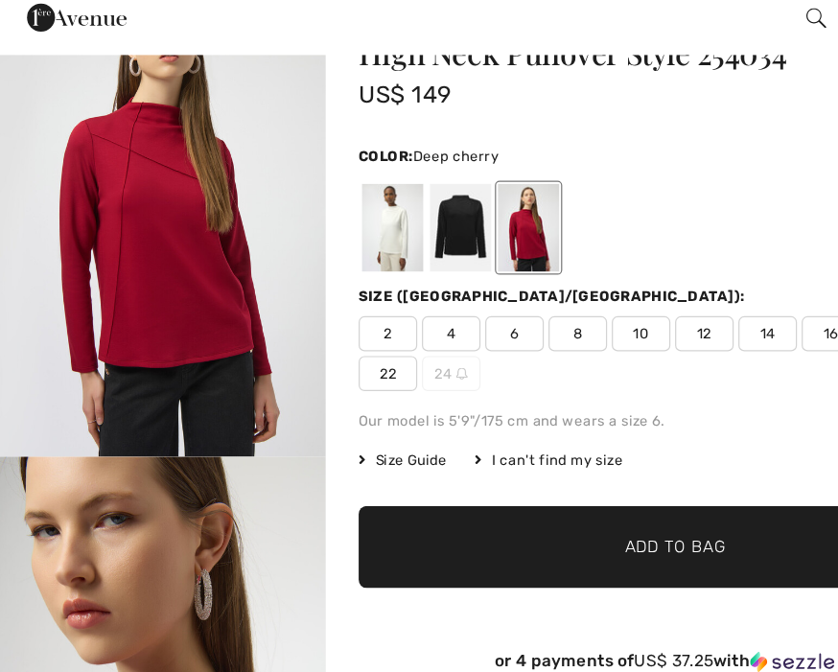
click at [330, 419] on span "Size Guide" at bounding box center [330, 427] width 72 height 17
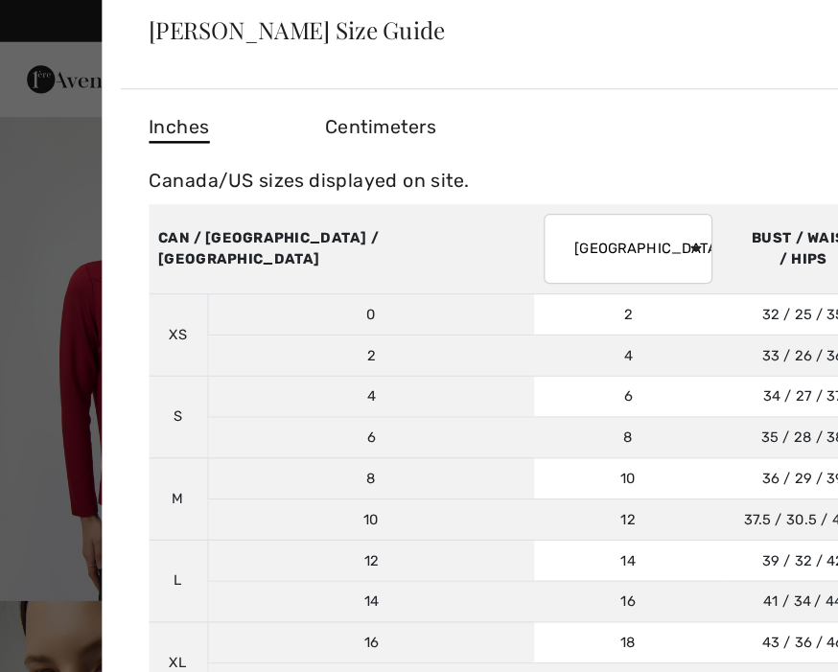
scroll to position [0, 0]
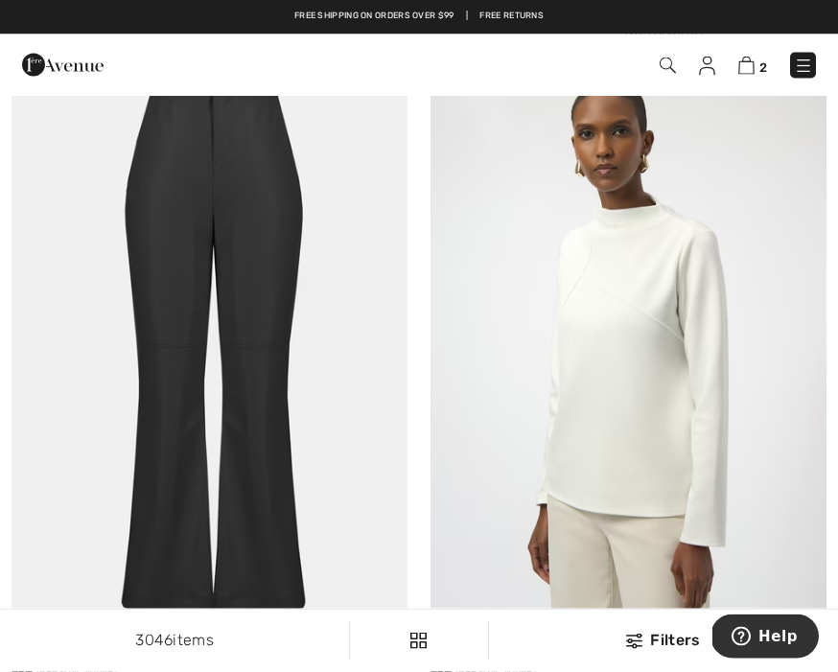
scroll to position [2206, 0]
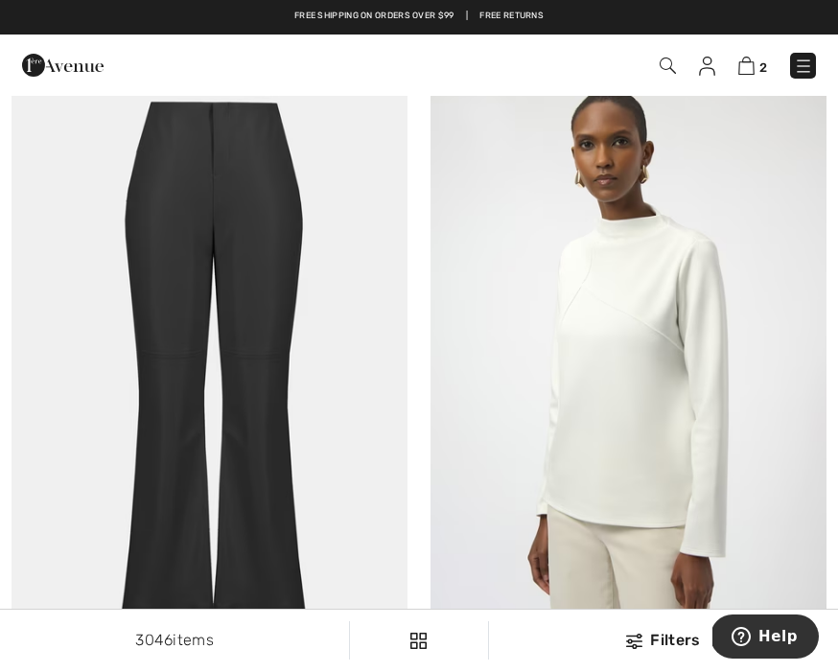
click at [618, 396] on img at bounding box center [629, 372] width 396 height 595
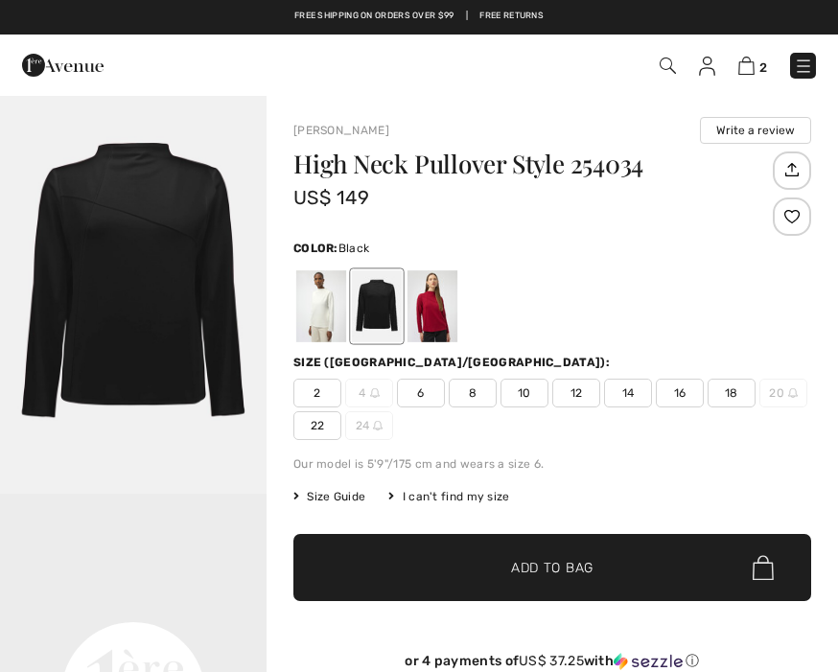
checkbox input "true"
click at [312, 301] on div at bounding box center [321, 306] width 50 height 72
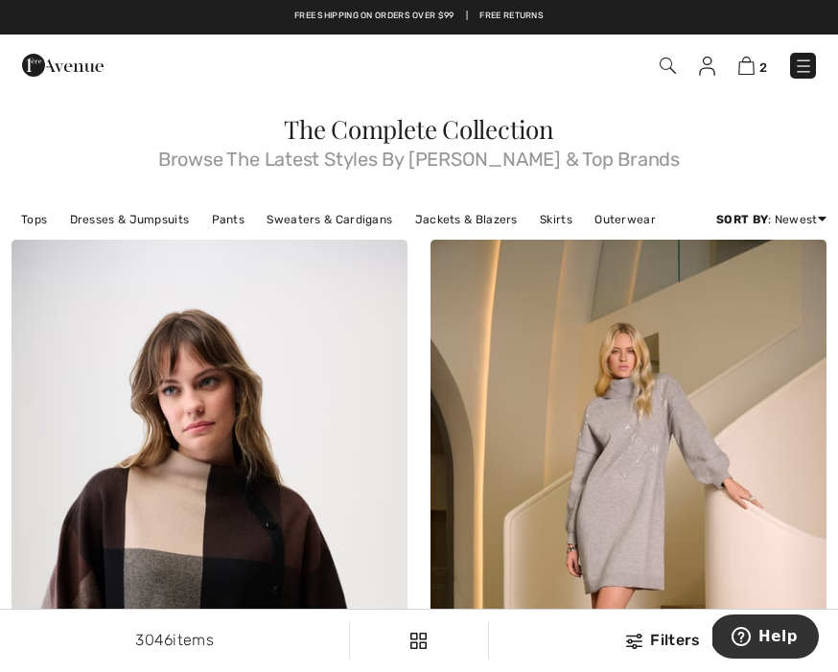
click at [800, 63] on img at bounding box center [803, 66] width 19 height 19
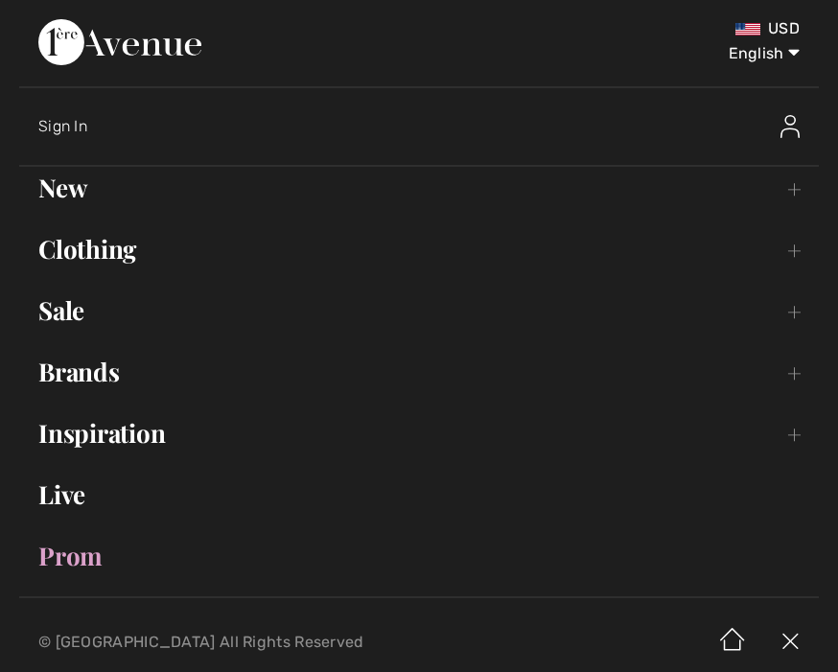
click at [61, 191] on link "New Toggle submenu" at bounding box center [419, 188] width 800 height 42
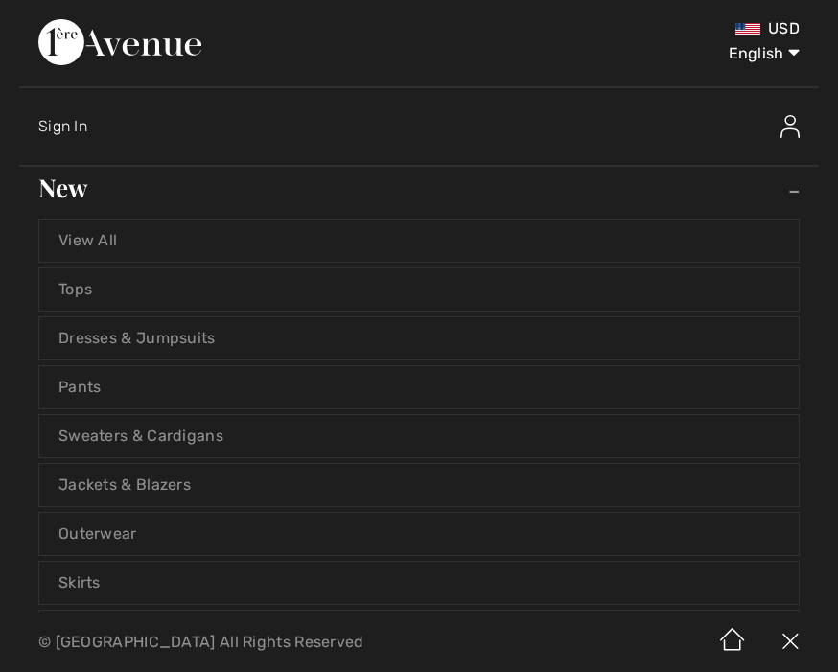
click at [69, 385] on link "Pants" at bounding box center [419, 387] width 760 height 42
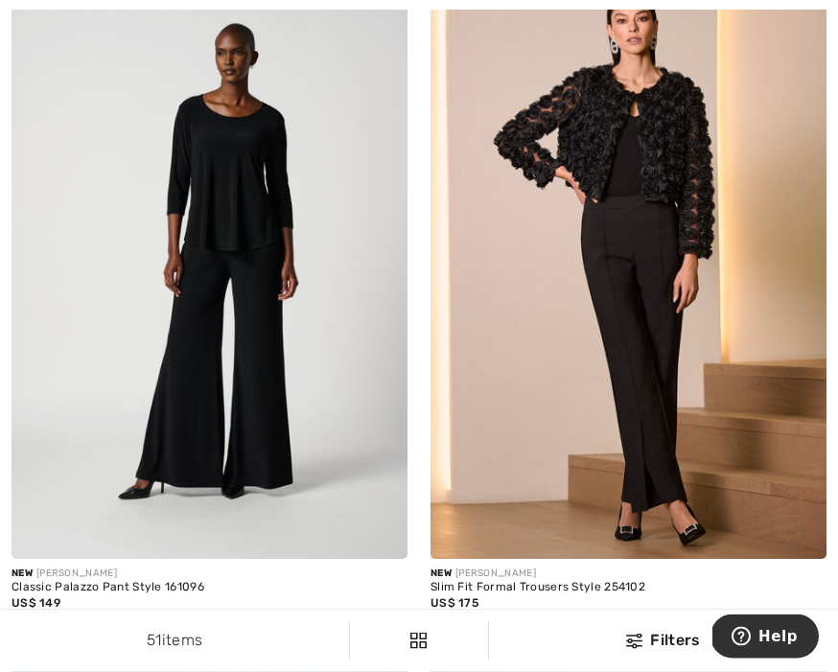
scroll to position [9557, 0]
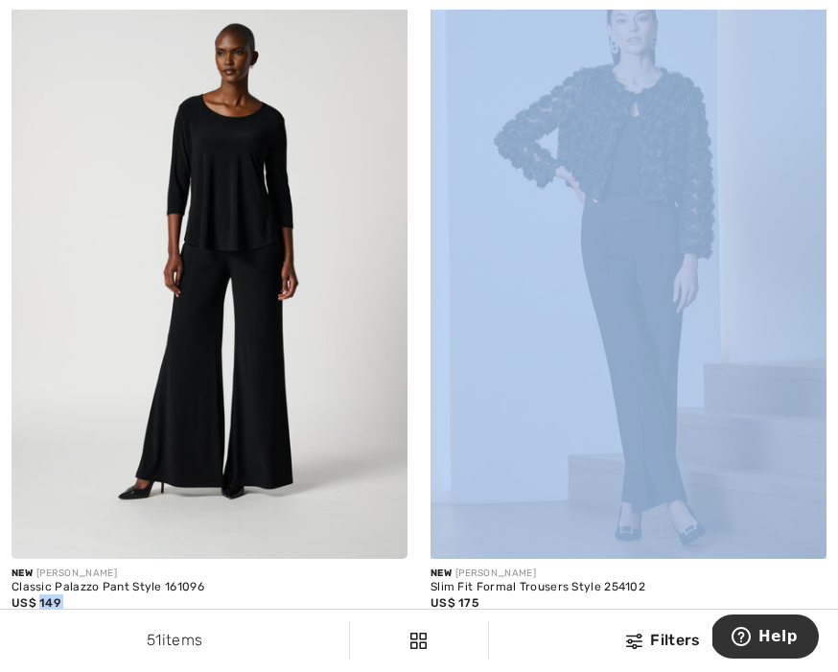
click at [79, 327] on img at bounding box center [210, 262] width 396 height 595
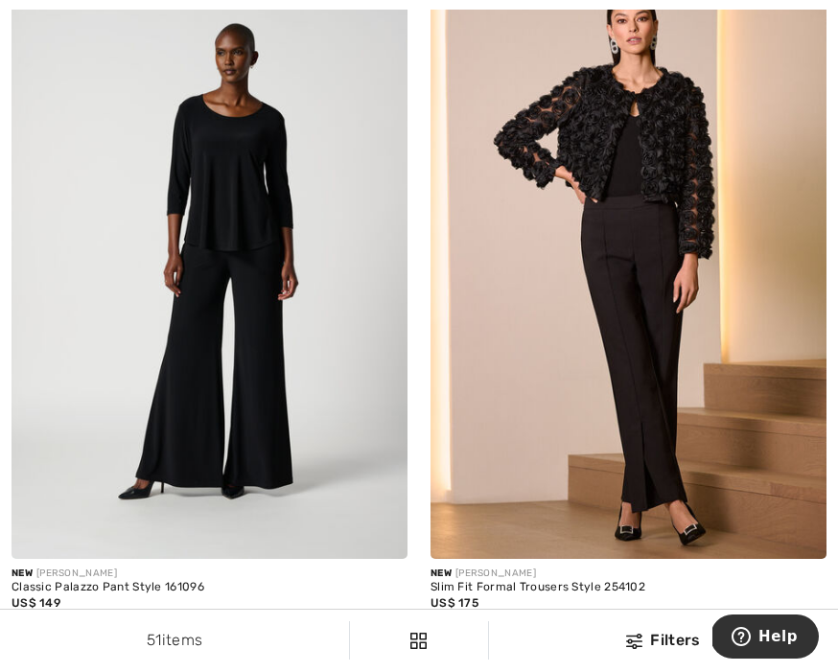
scroll to position [9638, 0]
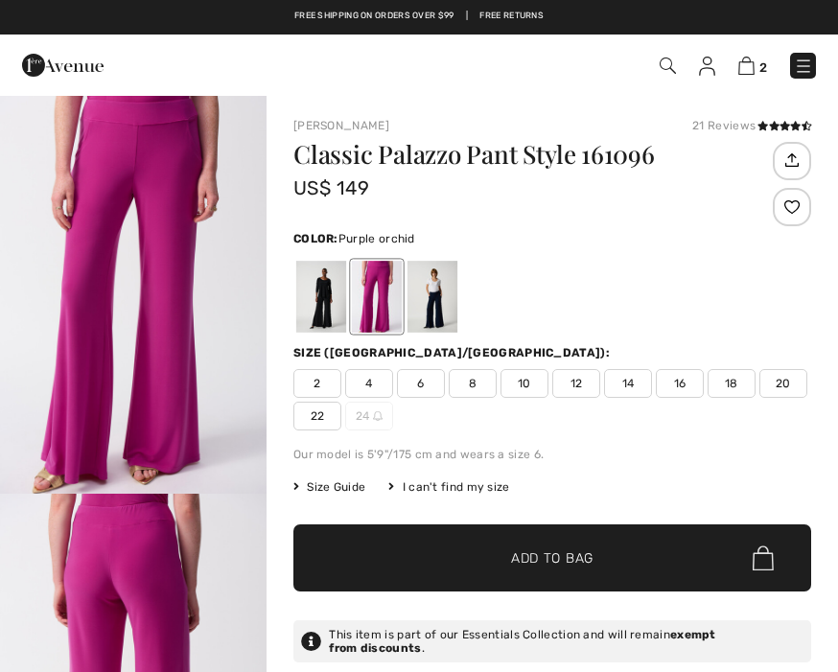
checkbox input "true"
click at [318, 291] on div at bounding box center [321, 297] width 50 height 72
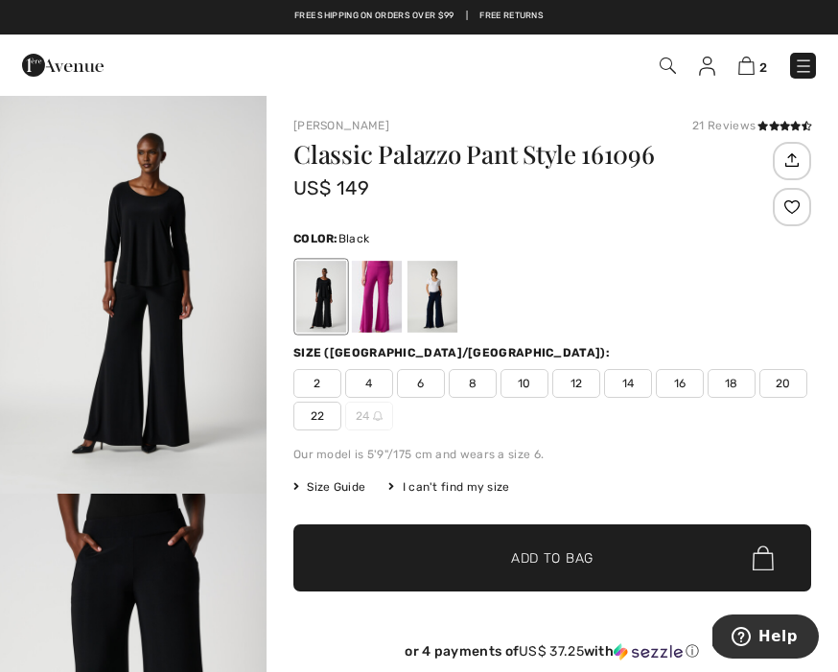
click at [427, 309] on div at bounding box center [433, 297] width 50 height 72
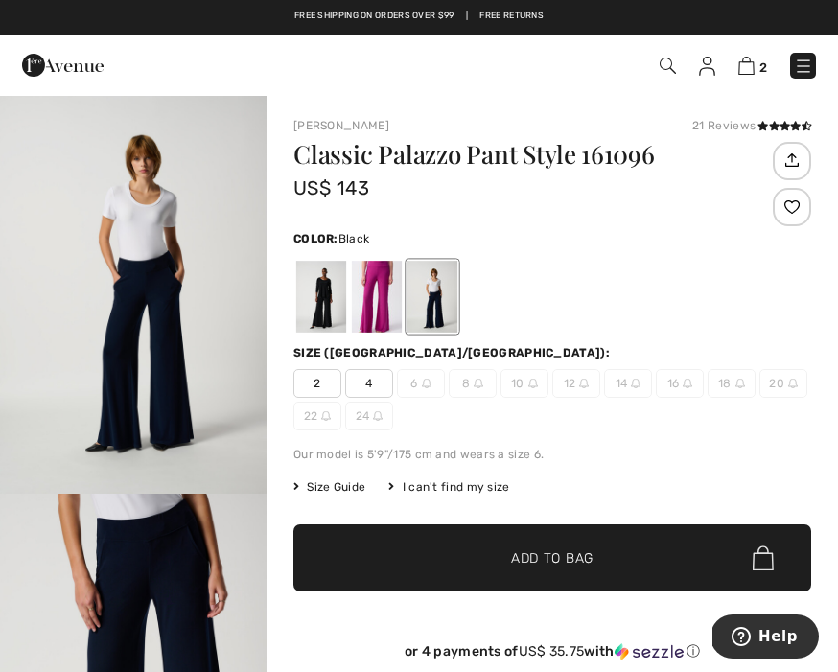
click at [319, 301] on div at bounding box center [321, 297] width 50 height 72
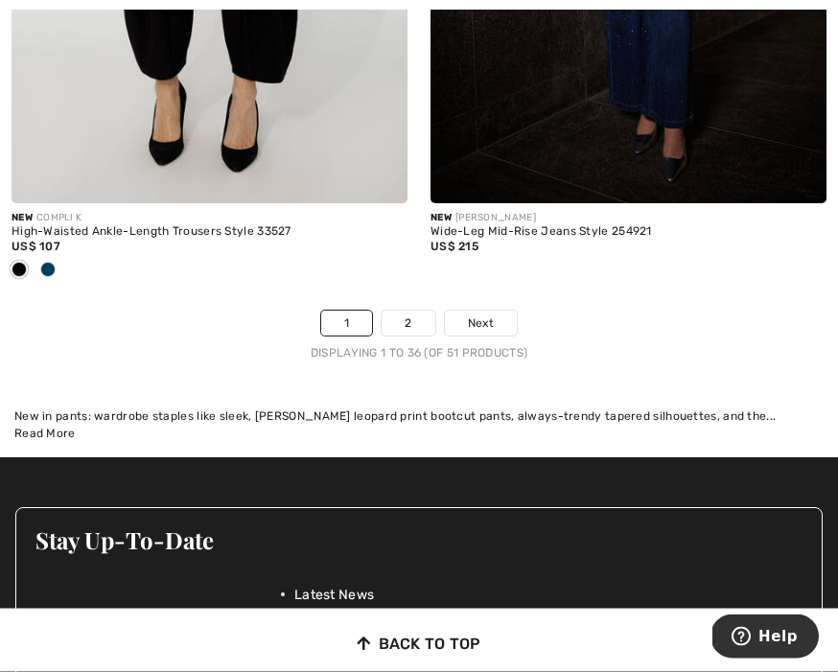
scroll to position [12656, 0]
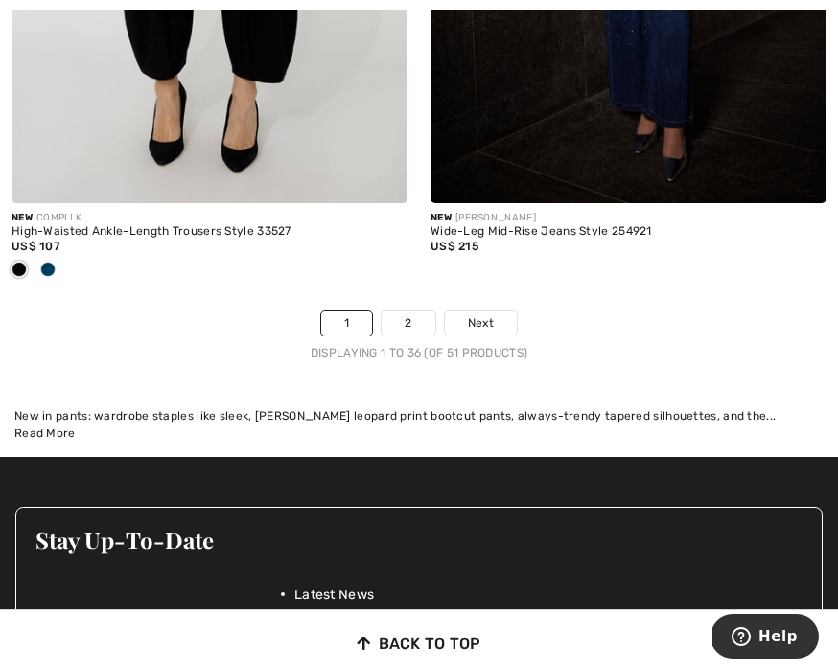
click at [476, 315] on span "Next" at bounding box center [481, 323] width 26 height 17
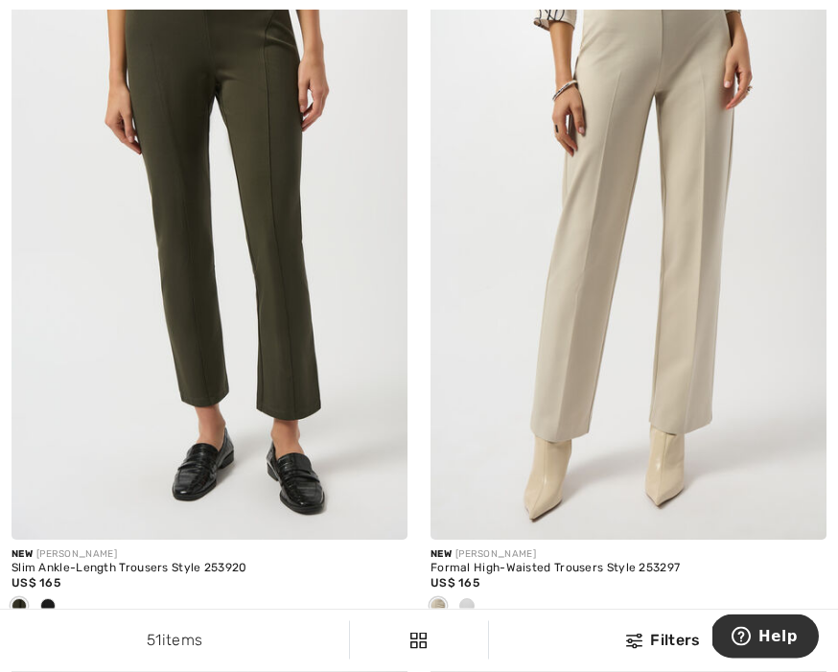
scroll to position [245, 0]
click at [646, 70] on img at bounding box center [629, 242] width 396 height 595
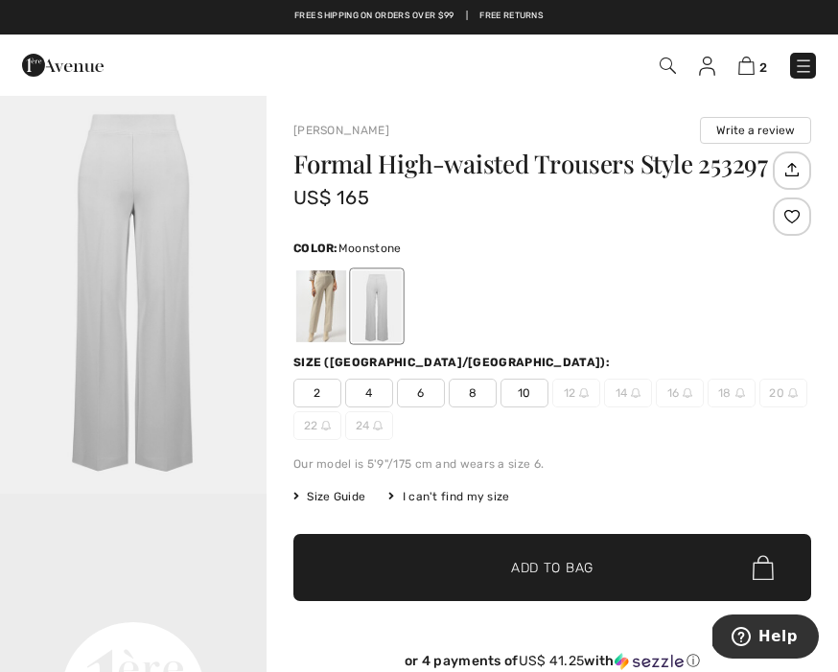
click at [315, 300] on div at bounding box center [321, 306] width 50 height 72
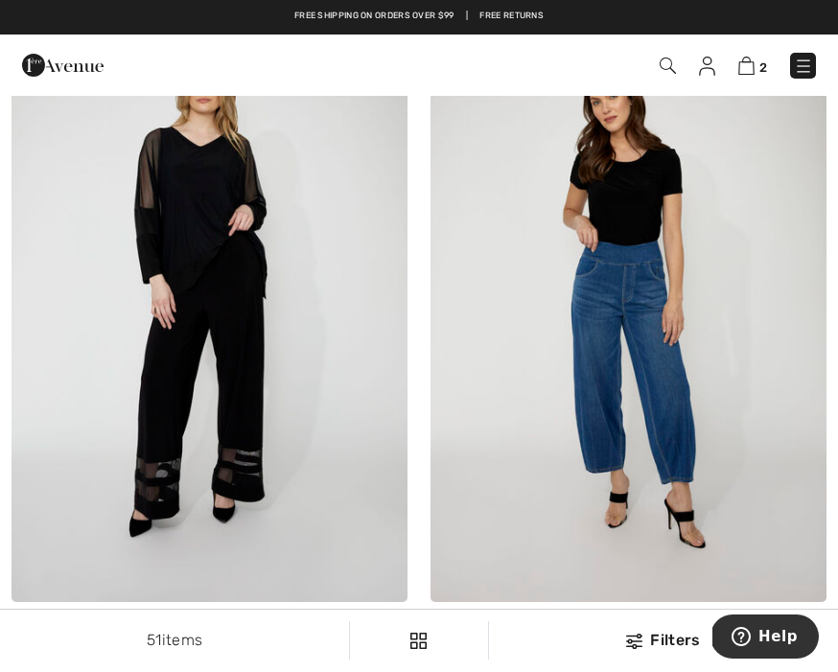
scroll to position [881, 0]
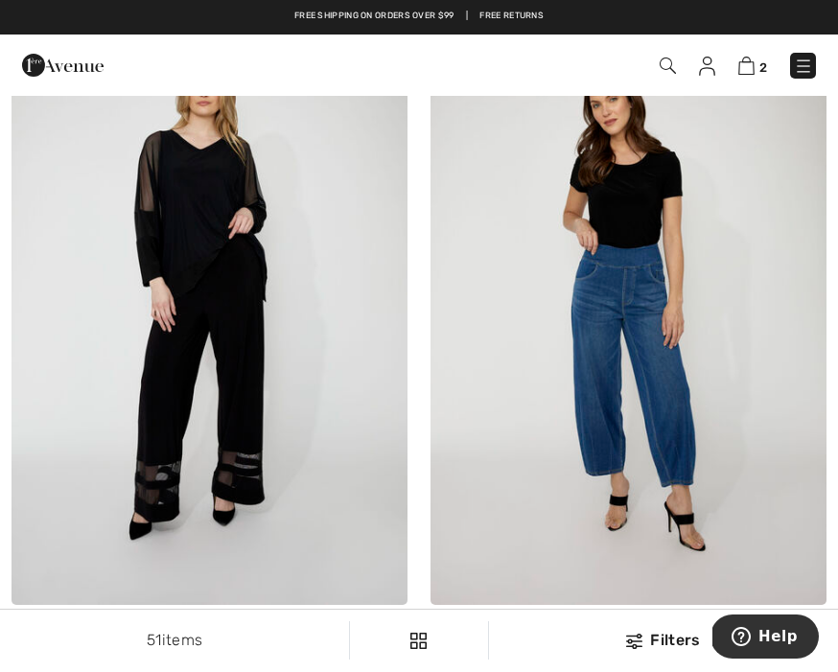
click at [662, 70] on img at bounding box center [668, 66] width 16 height 16
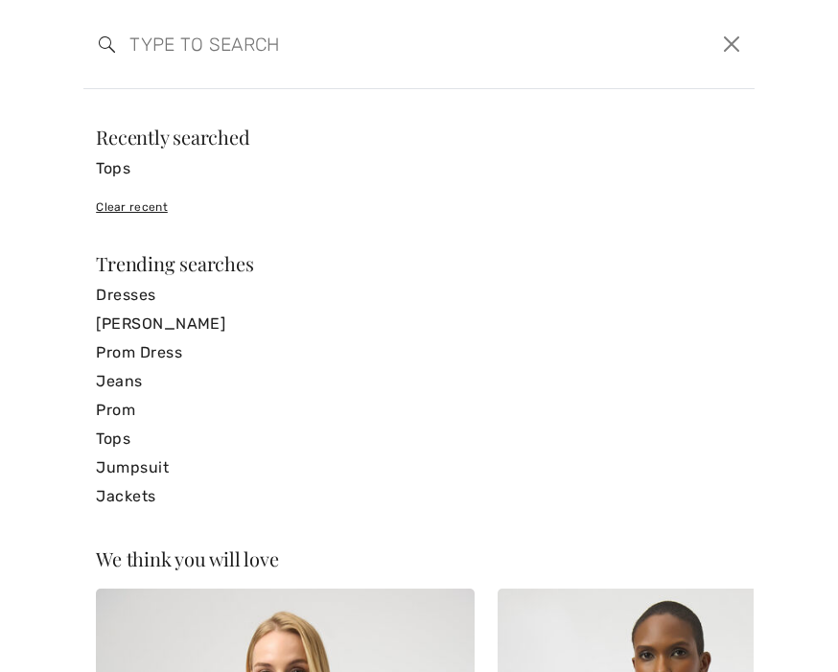
click at [153, 45] on input "search" at bounding box center [346, 44] width 463 height 58
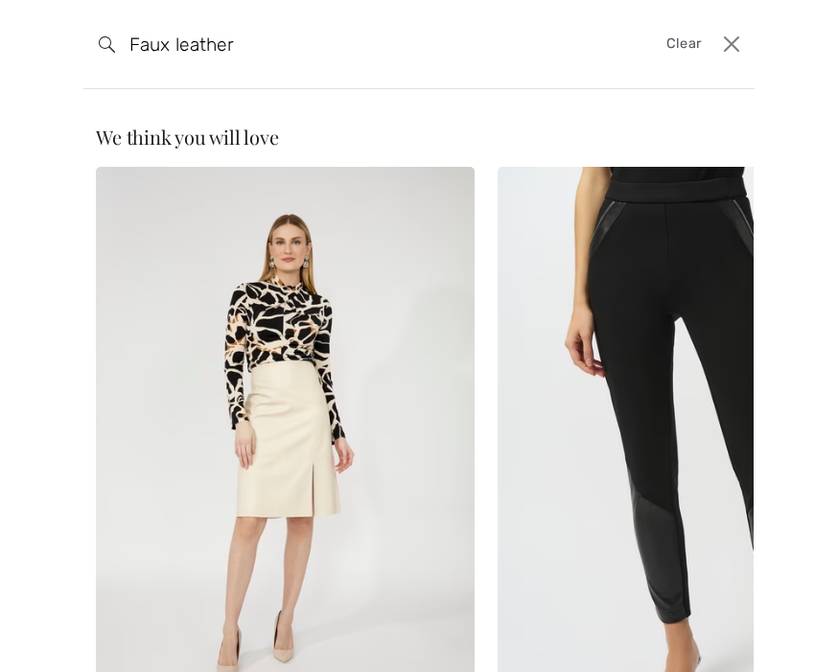
type input "Faux leather"
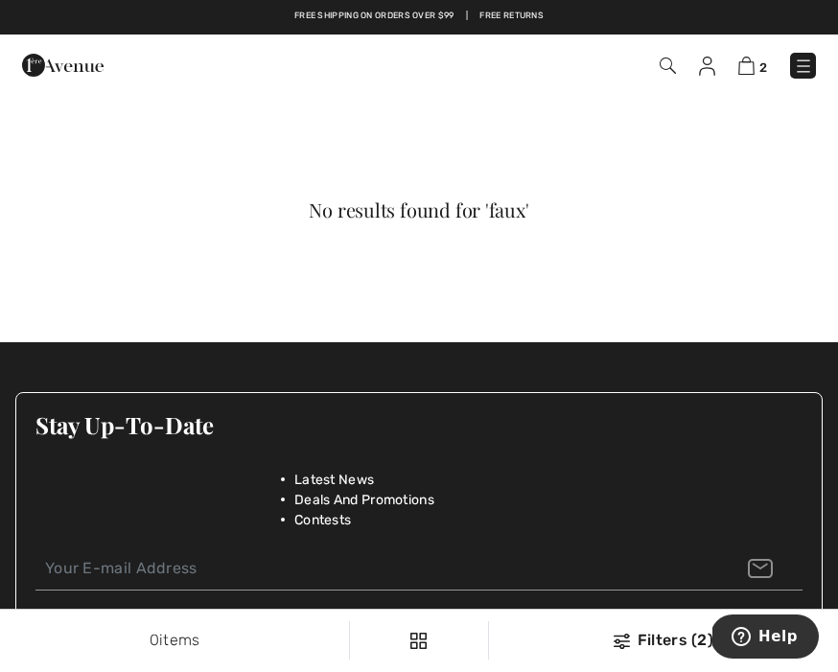
click at [667, 71] on img at bounding box center [668, 66] width 16 height 16
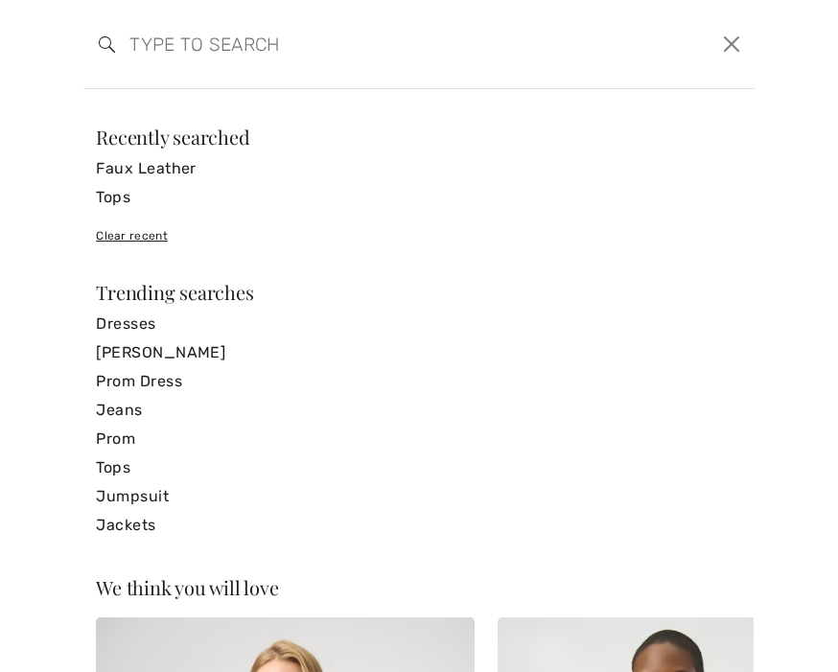
click at [164, 45] on input "search" at bounding box center [346, 44] width 463 height 58
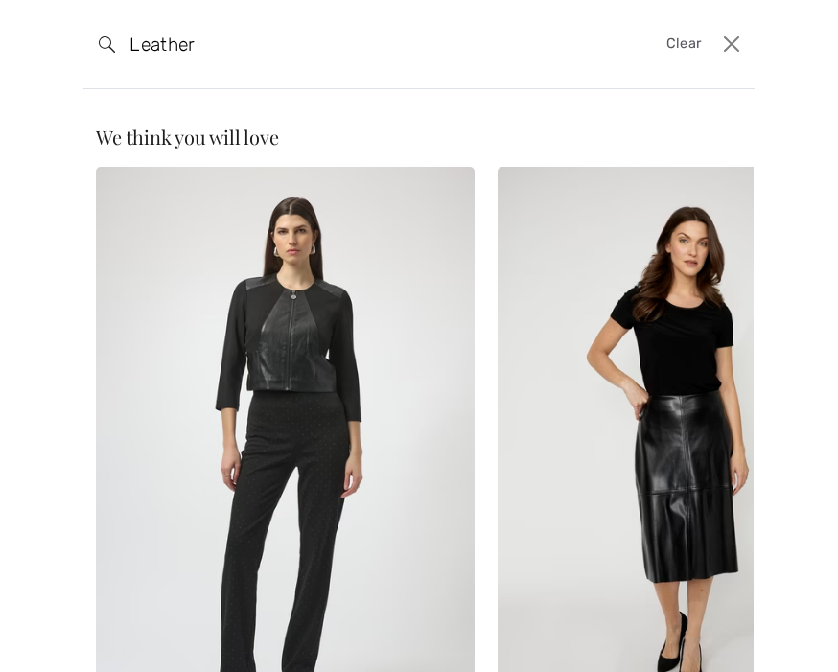
type input "Leather"
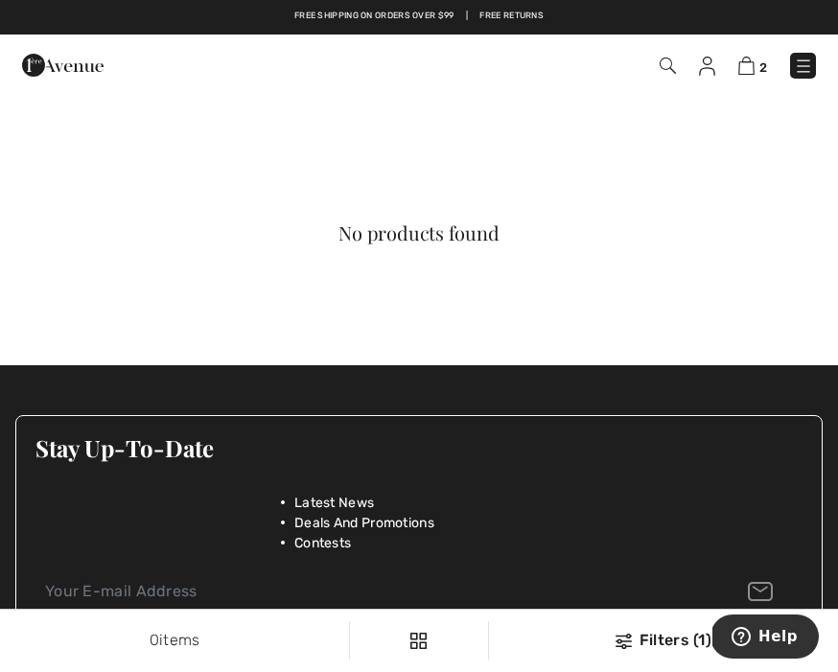
click at [740, 60] on img at bounding box center [747, 66] width 16 height 18
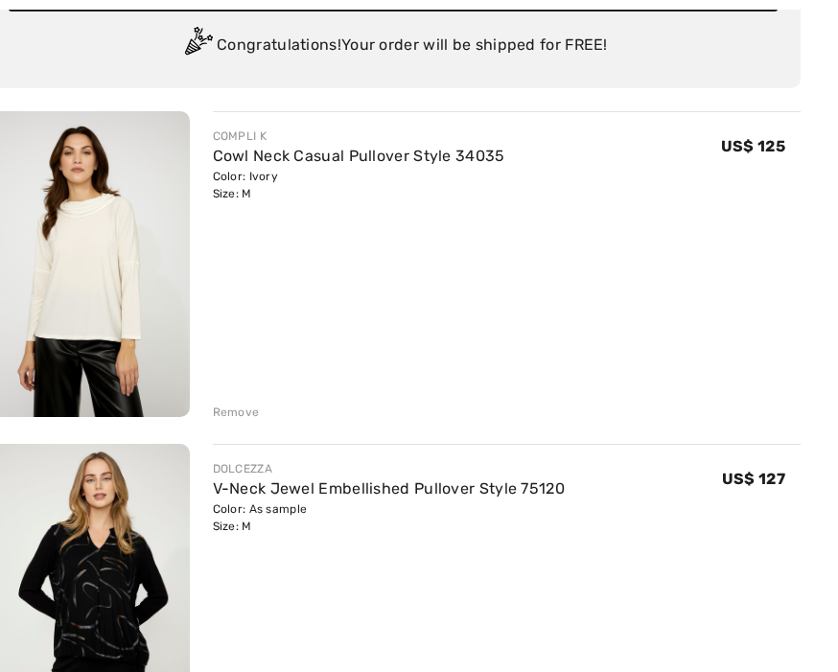
scroll to position [258, 0]
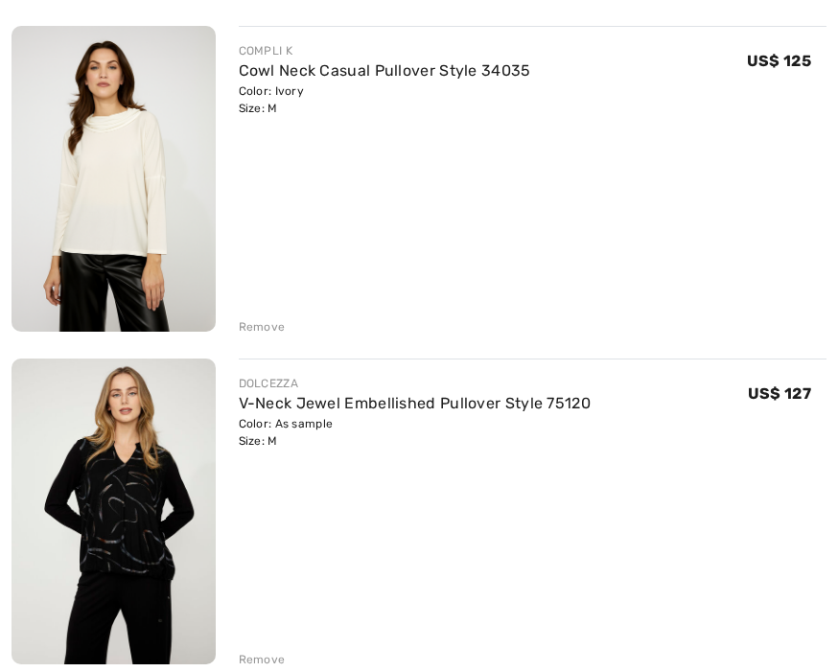
click at [252, 328] on div "Remove" at bounding box center [262, 326] width 47 height 17
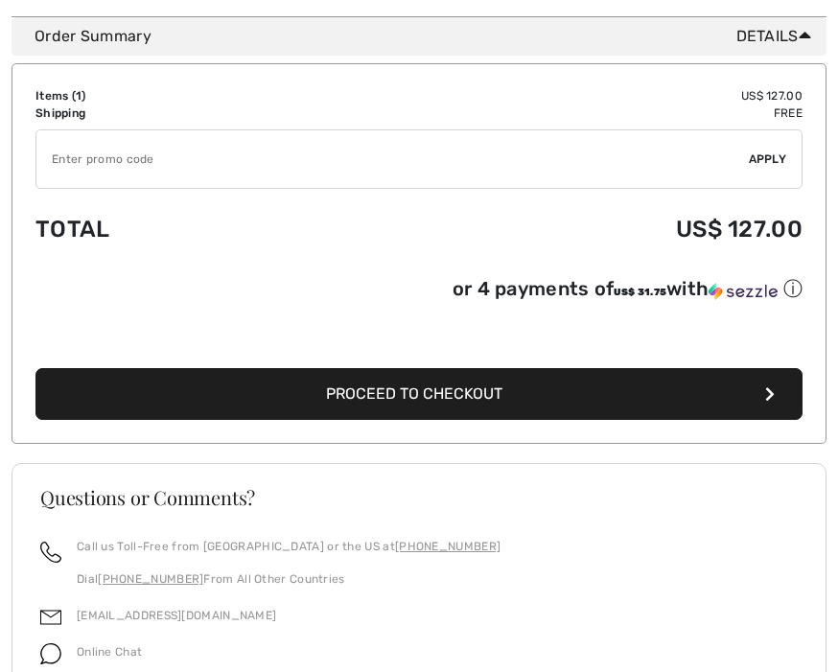
scroll to position [643, 0]
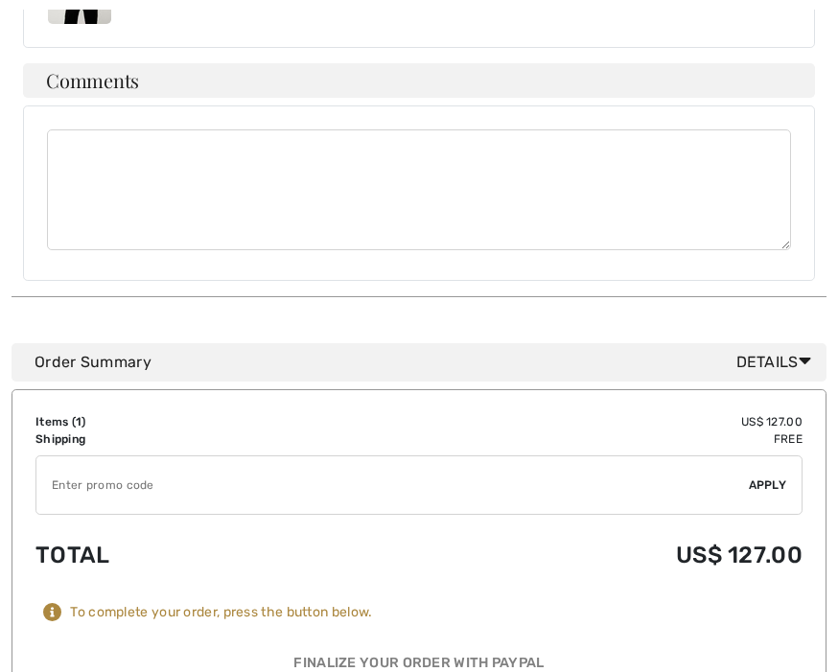
scroll to position [740, 0]
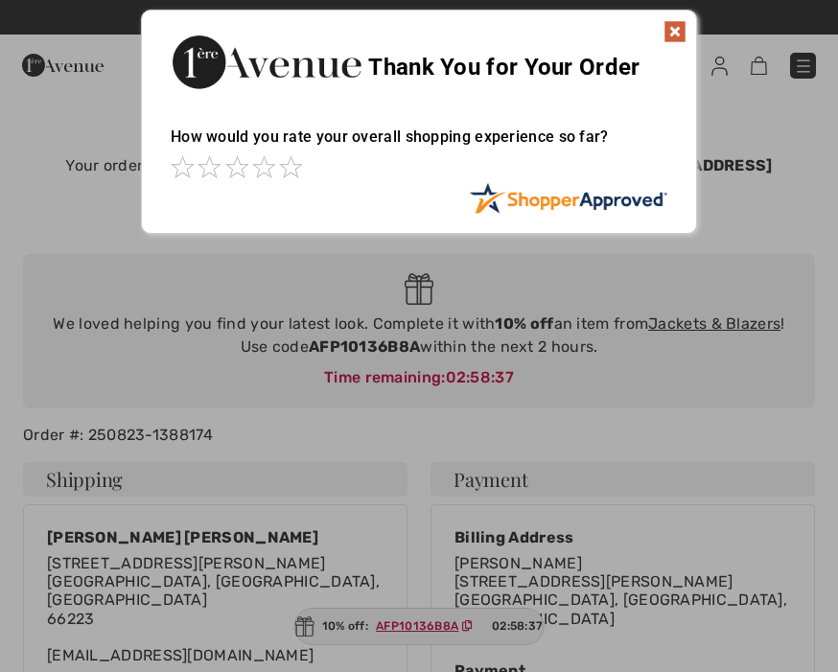
click at [268, 666] on div at bounding box center [419, 336] width 838 height 672
click at [670, 39] on img at bounding box center [675, 31] width 23 height 23
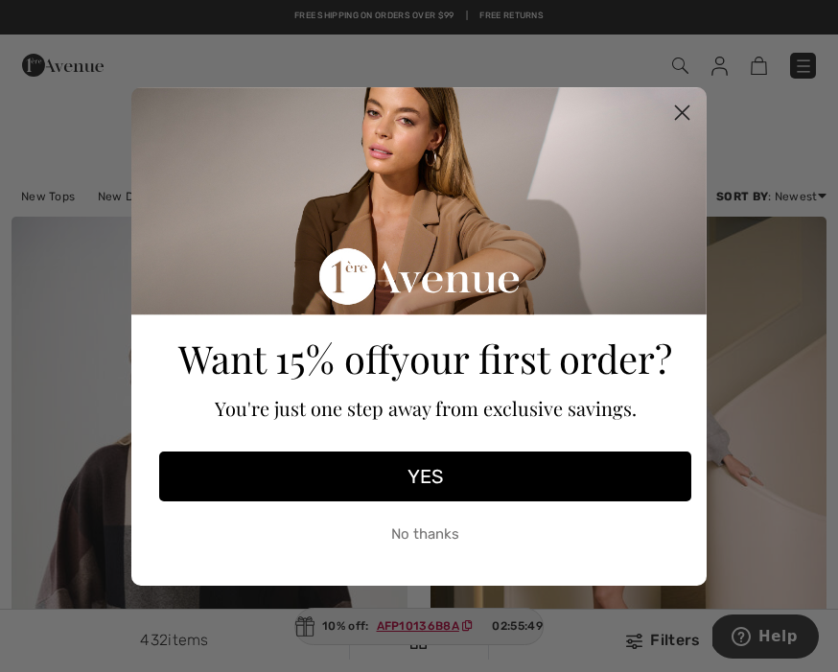
click at [688, 113] on circle "Close dialog" at bounding box center [683, 112] width 32 height 32
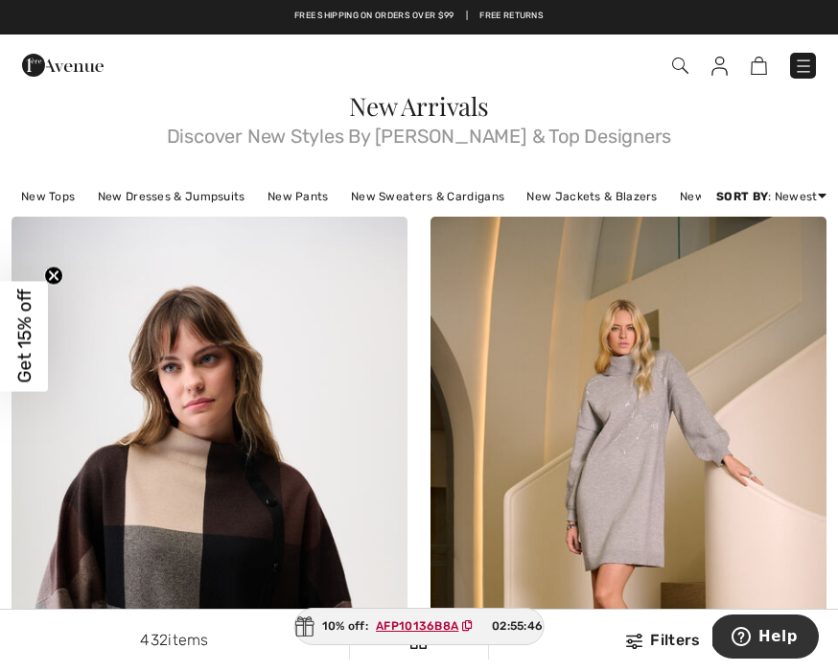
click at [669, 70] on span at bounding box center [591, 66] width 452 height 26
click at [668, 64] on span at bounding box center [591, 66] width 452 height 26
click at [674, 66] on img at bounding box center [680, 66] width 16 height 16
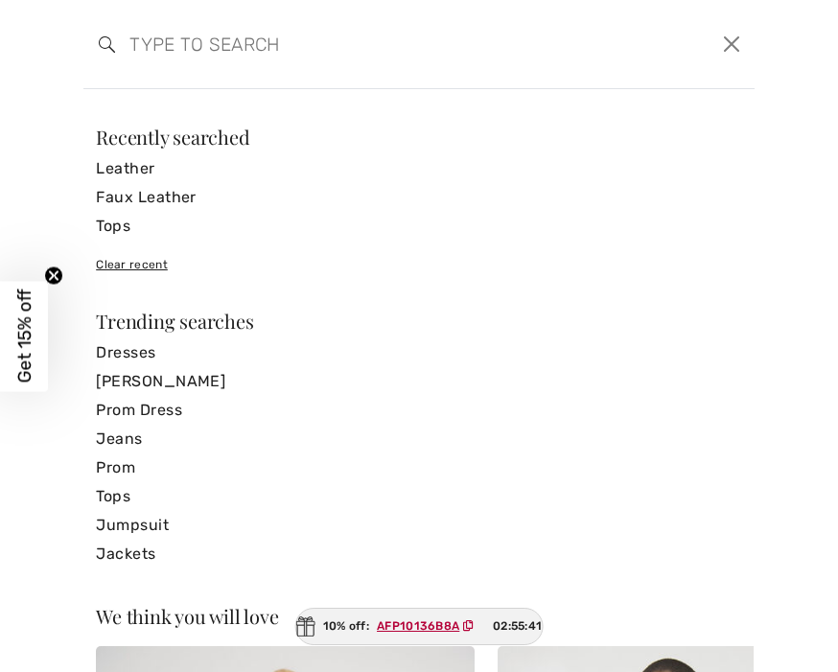
click at [160, 51] on input "search" at bounding box center [346, 44] width 463 height 58
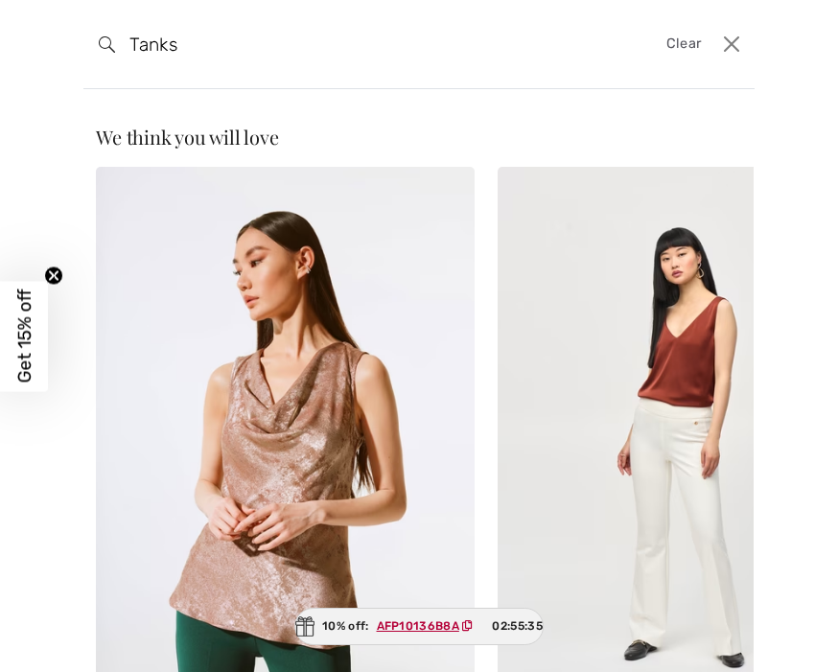
type input "Tanks"
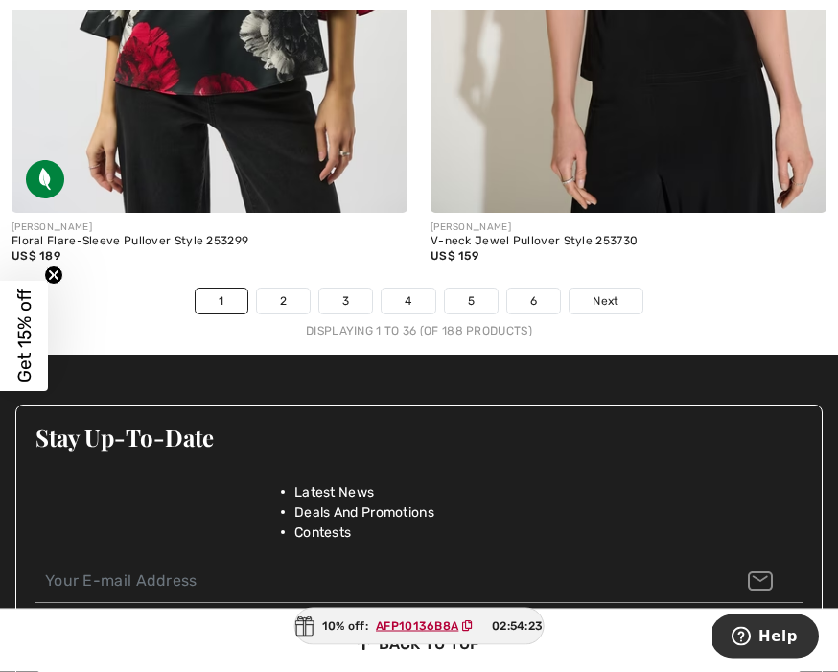
scroll to position [12766, 0]
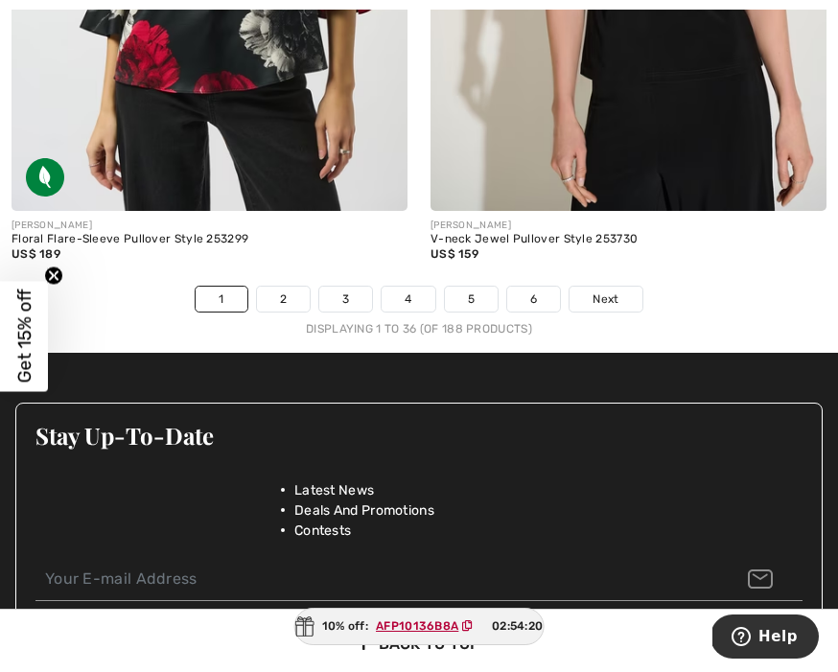
click at [621, 287] on link "Next" at bounding box center [606, 299] width 72 height 25
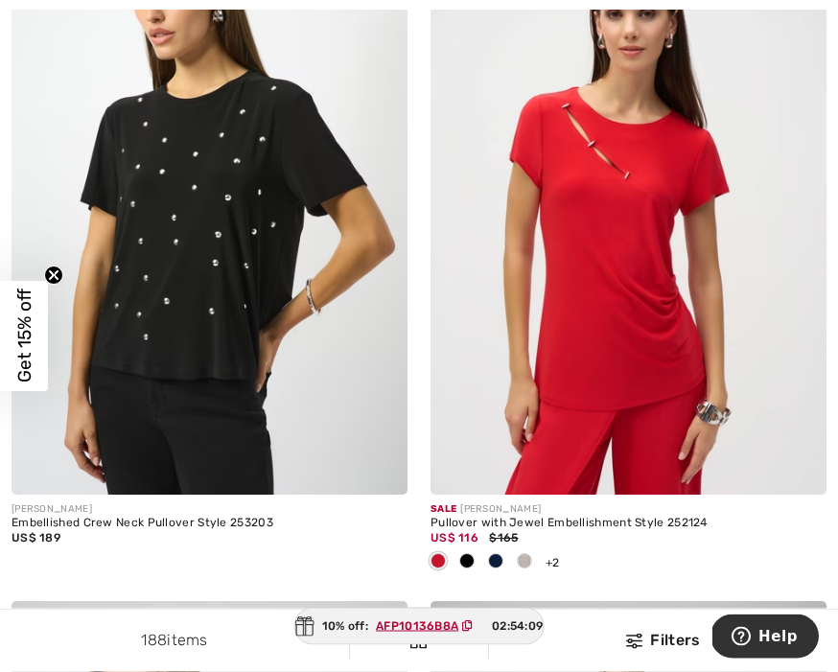
scroll to position [282, 0]
click at [606, 253] on img at bounding box center [629, 197] width 396 height 595
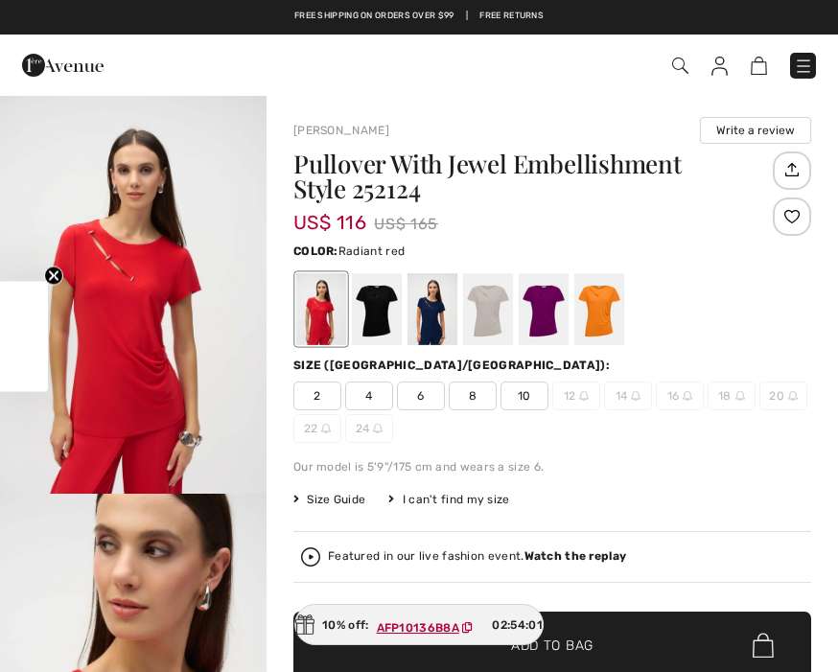
checkbox input "true"
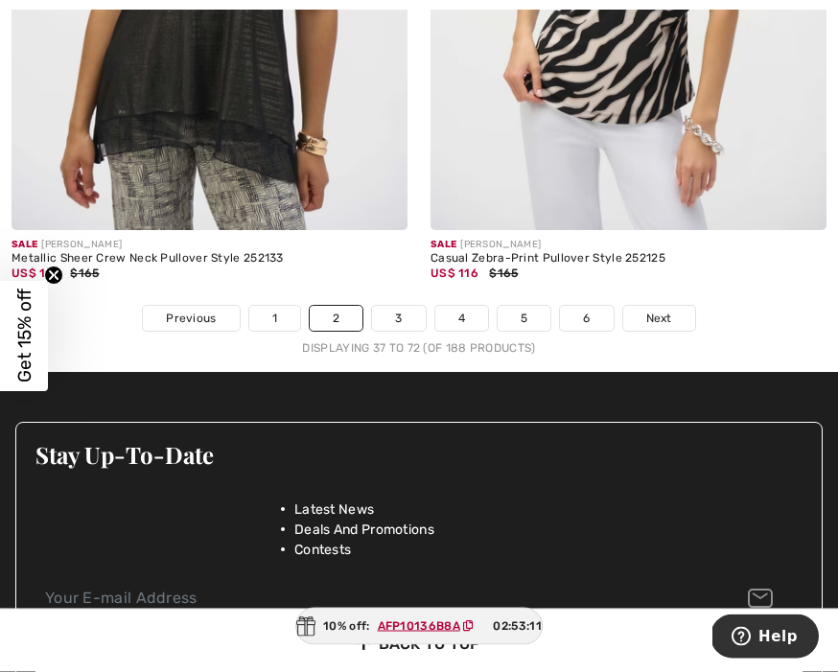
scroll to position [12746, 0]
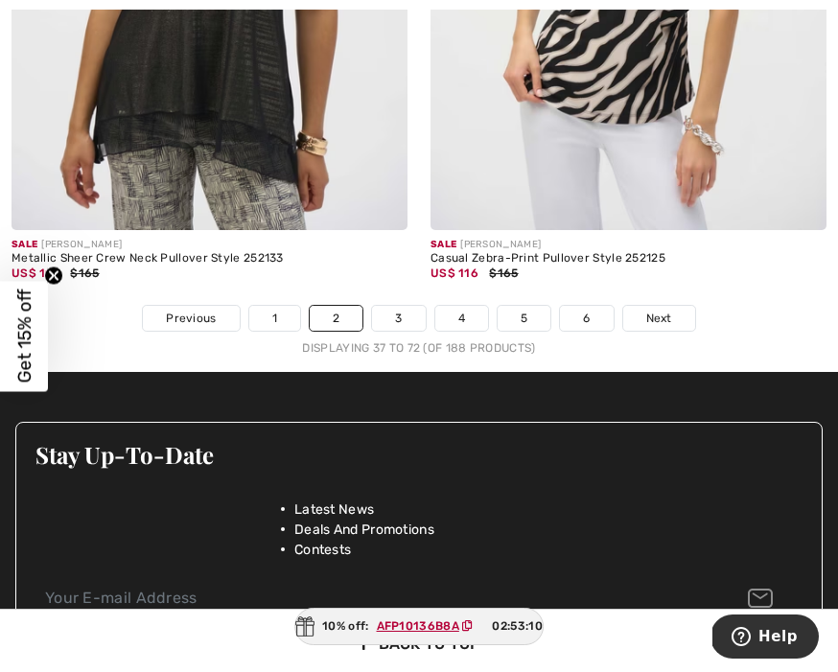
click at [661, 310] on span "Next" at bounding box center [659, 318] width 26 height 17
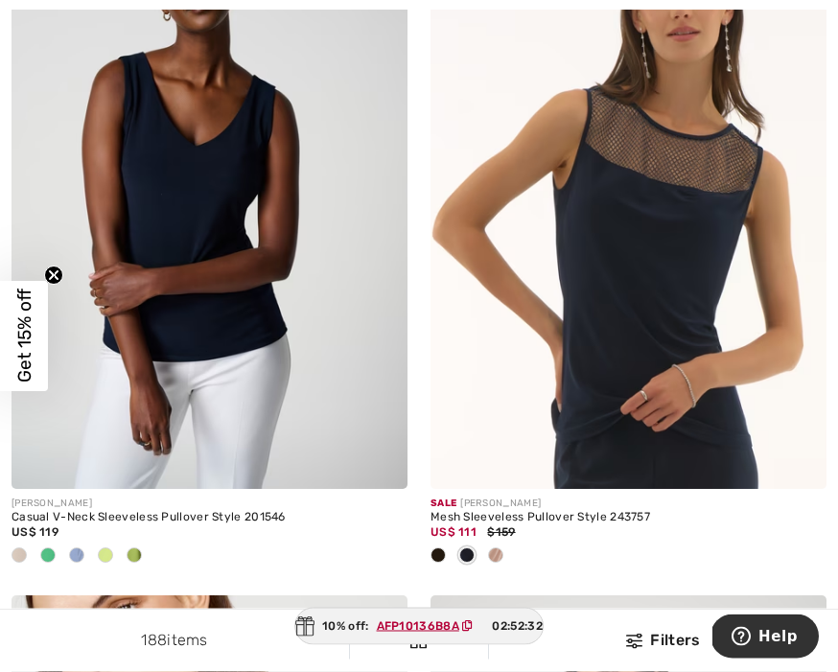
scroll to position [10320, 0]
click at [199, 163] on img at bounding box center [210, 191] width 396 height 595
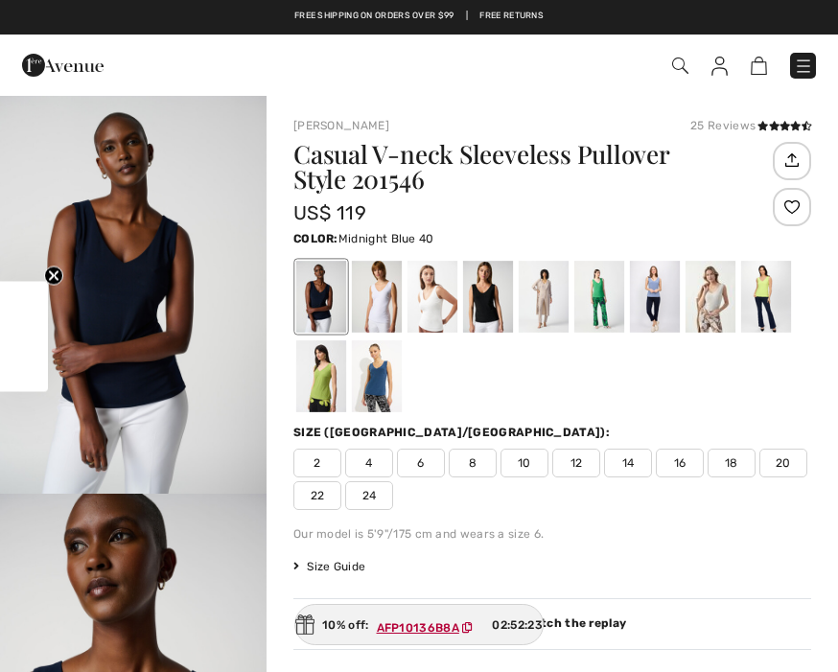
checkbox input "true"
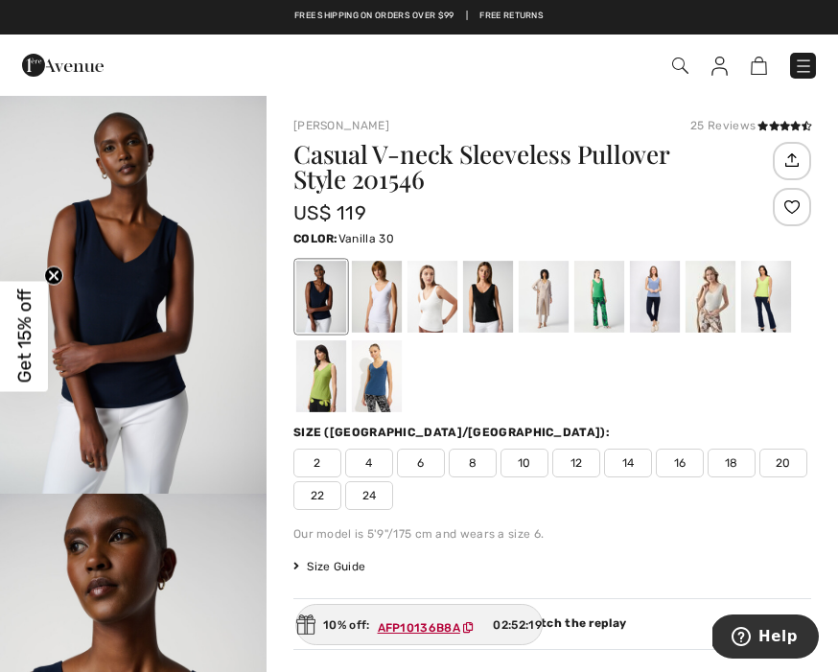
click at [422, 314] on div at bounding box center [433, 297] width 50 height 72
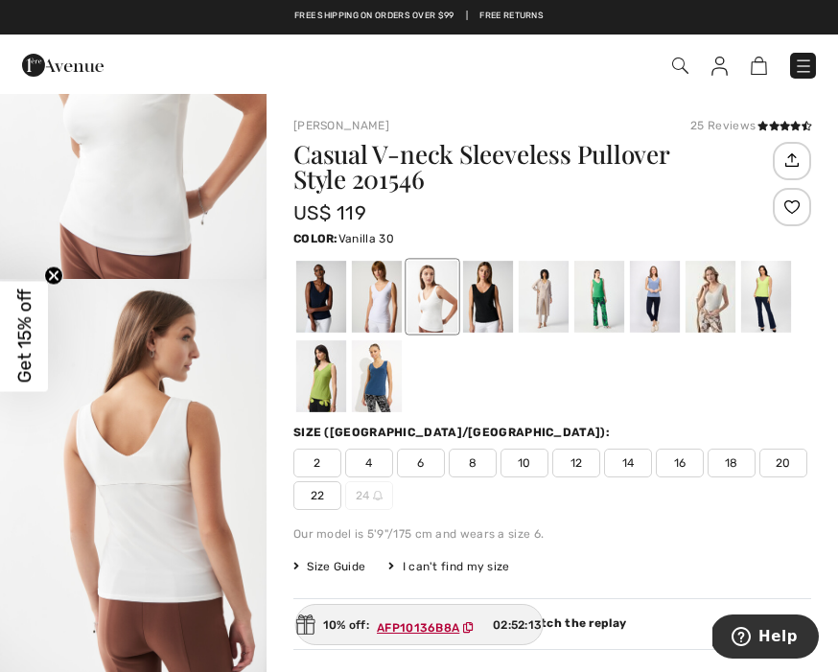
scroll to position [223, 0]
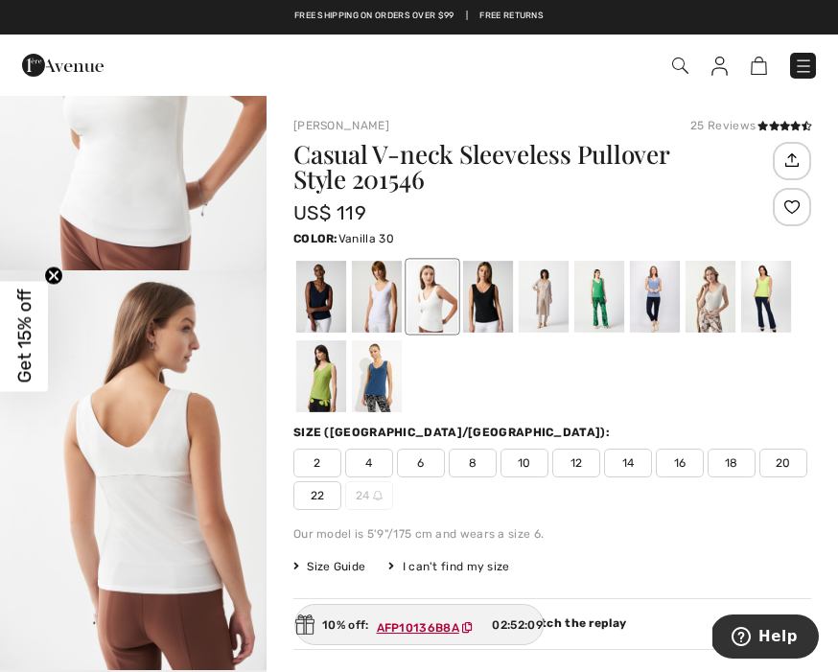
click at [588, 295] on div at bounding box center [600, 297] width 50 height 72
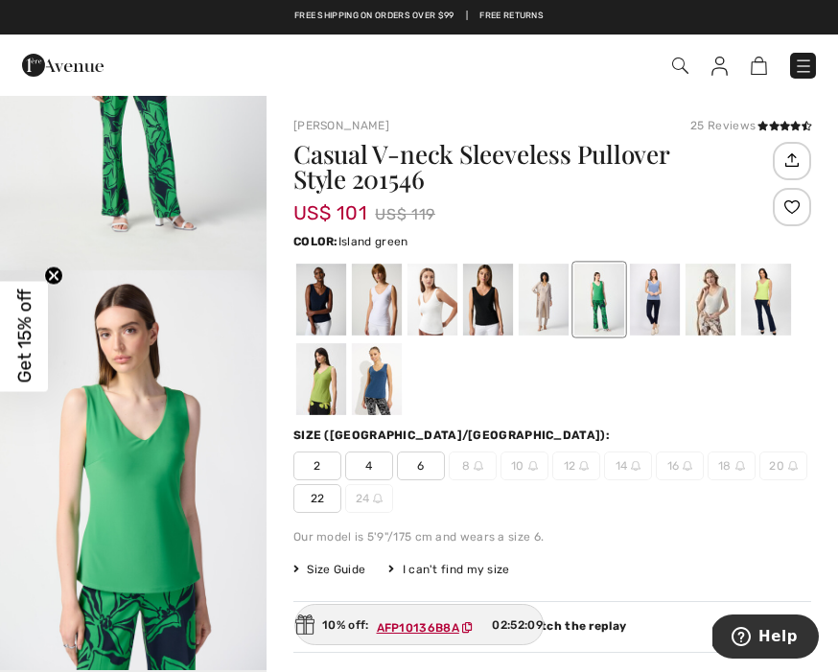
scroll to position [0, 0]
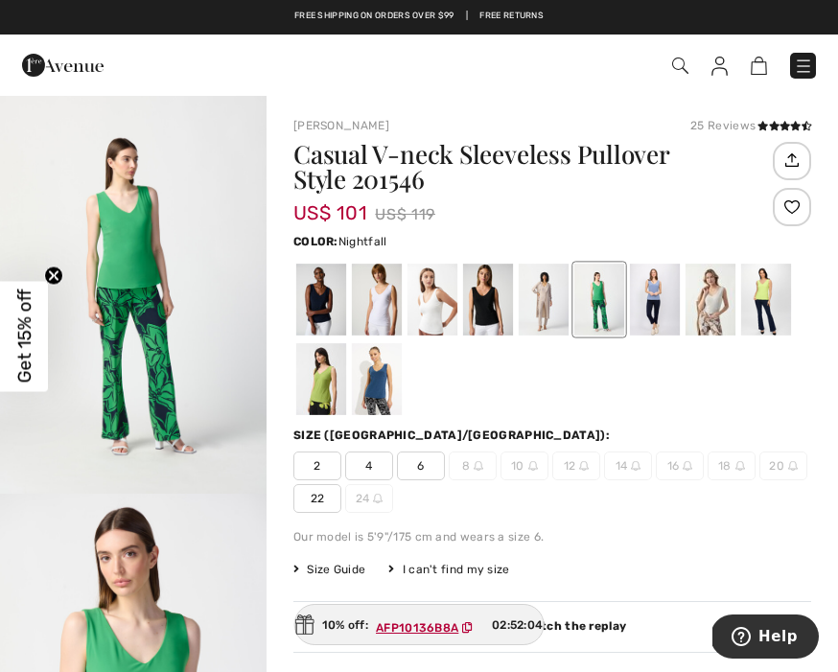
click at [374, 395] on div at bounding box center [377, 379] width 50 height 72
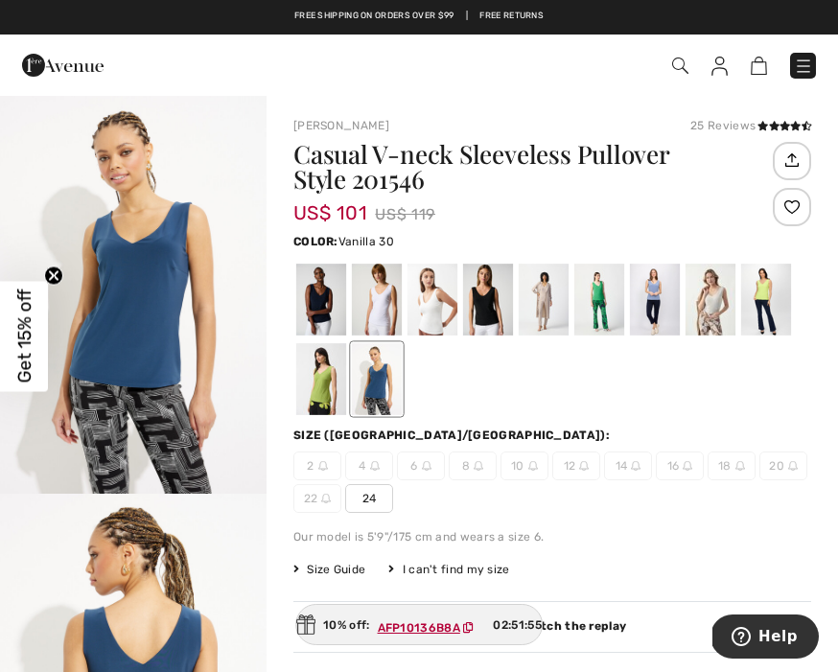
click at [420, 310] on div at bounding box center [433, 300] width 50 height 72
